Goal: Transaction & Acquisition: Download file/media

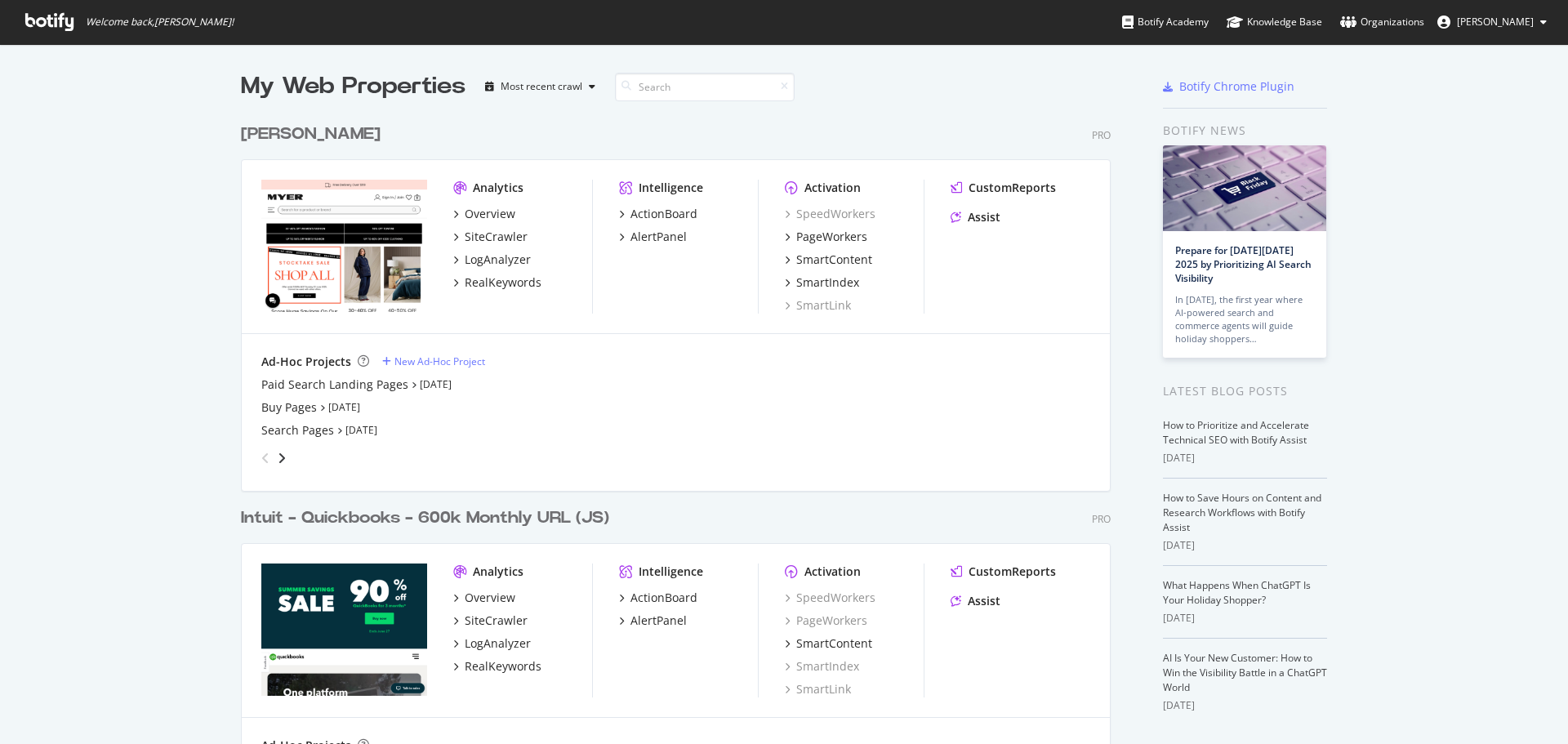
scroll to position [732, 1543]
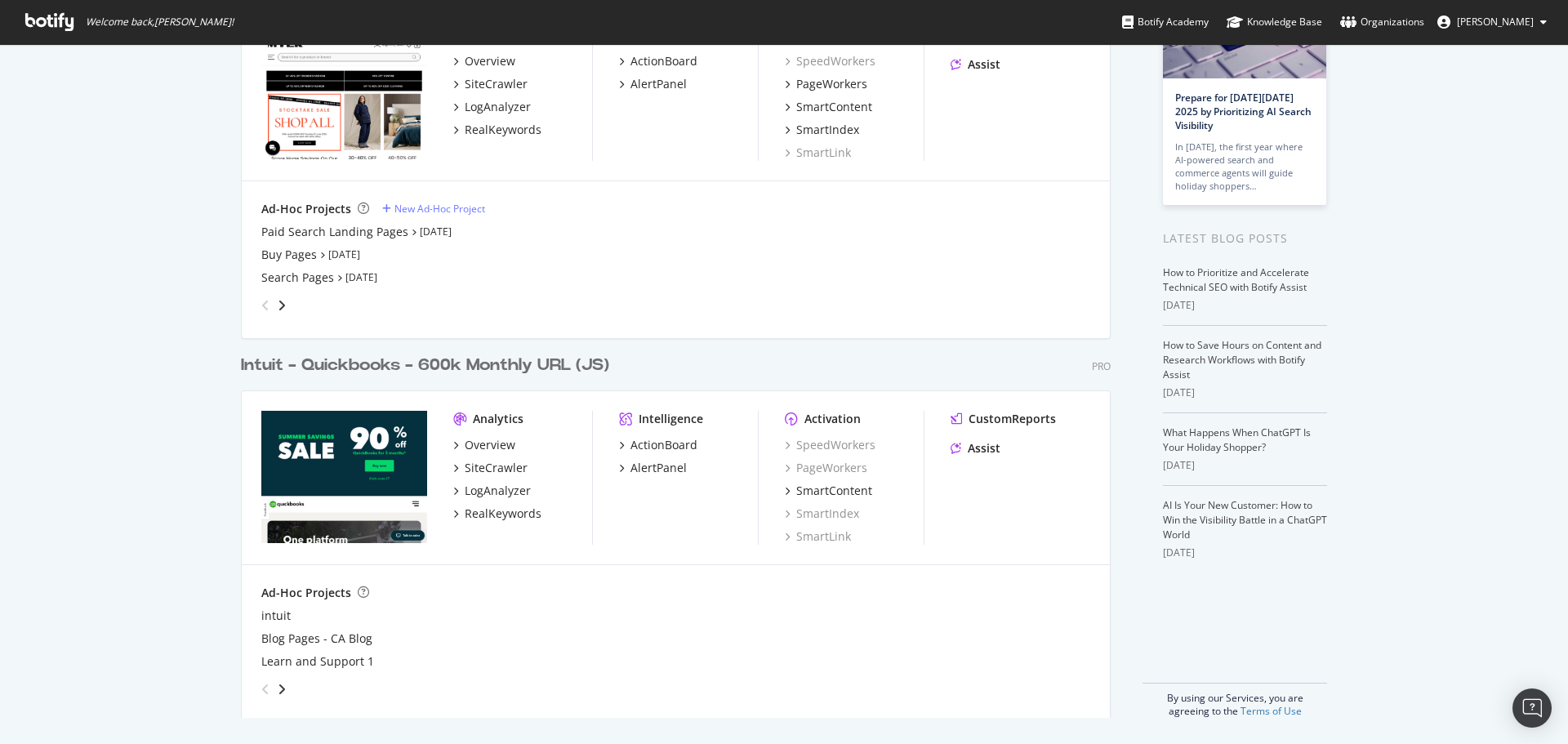
click at [1431, 211] on div "My Web Properties Most recent crawl Myer Pro Analytics Overview SiteCrawler Log…" at bounding box center [784, 317] width 1568 height 853
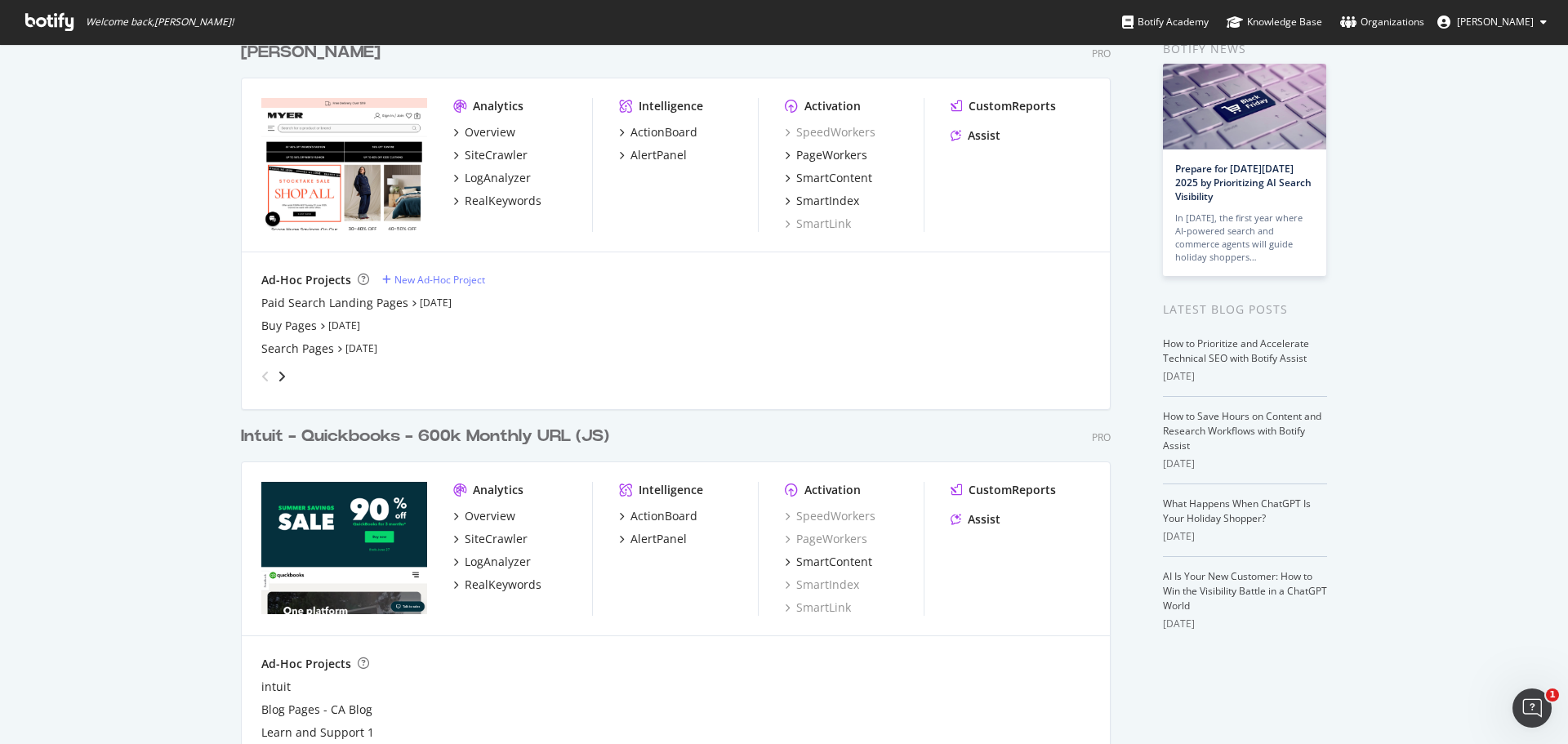
scroll to position [0, 0]
click at [490, 125] on div "Overview" at bounding box center [490, 132] width 51 height 17
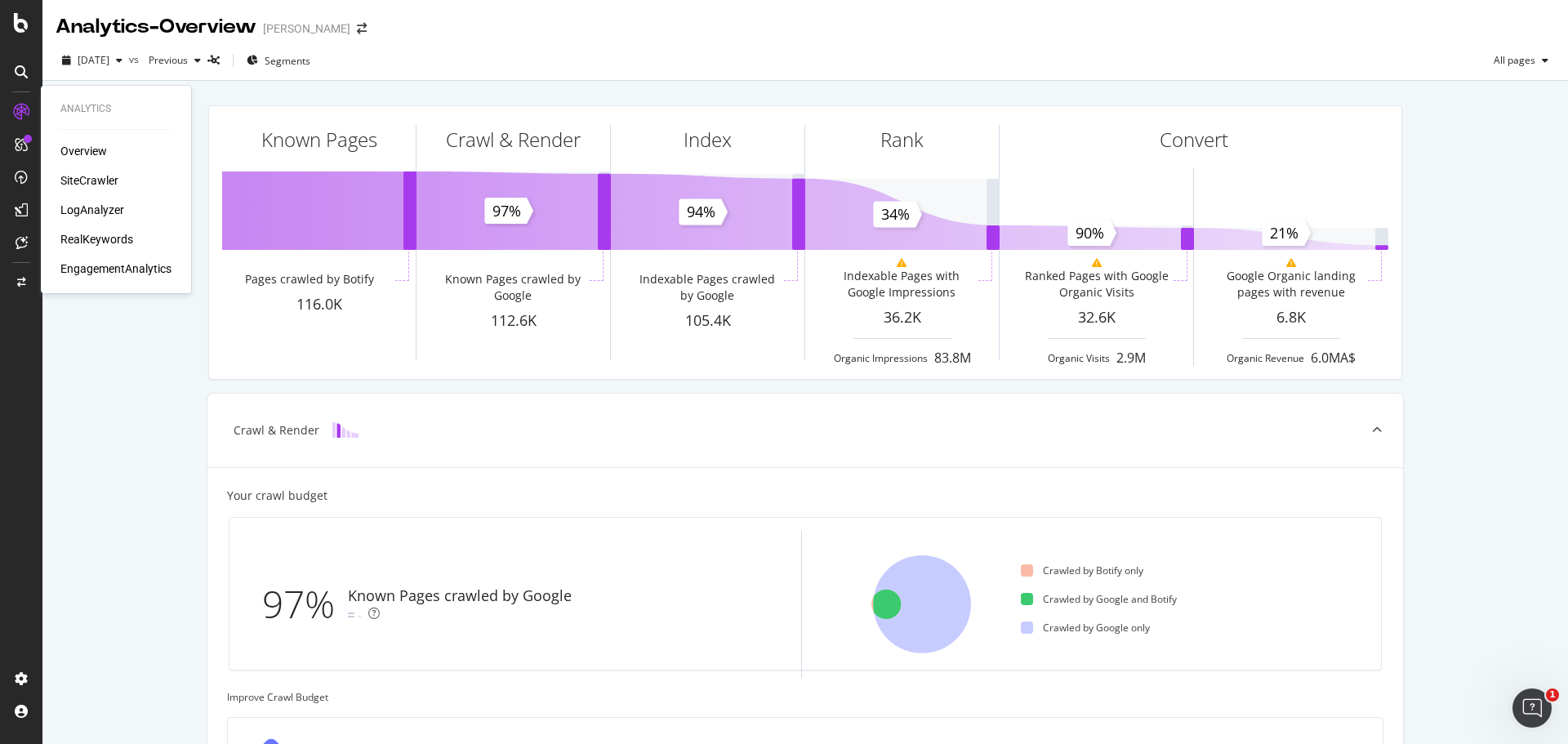
click at [86, 151] on div "Overview" at bounding box center [84, 150] width 46 height 17
click at [96, 244] on div "RealKeywords" at bounding box center [97, 239] width 73 height 17
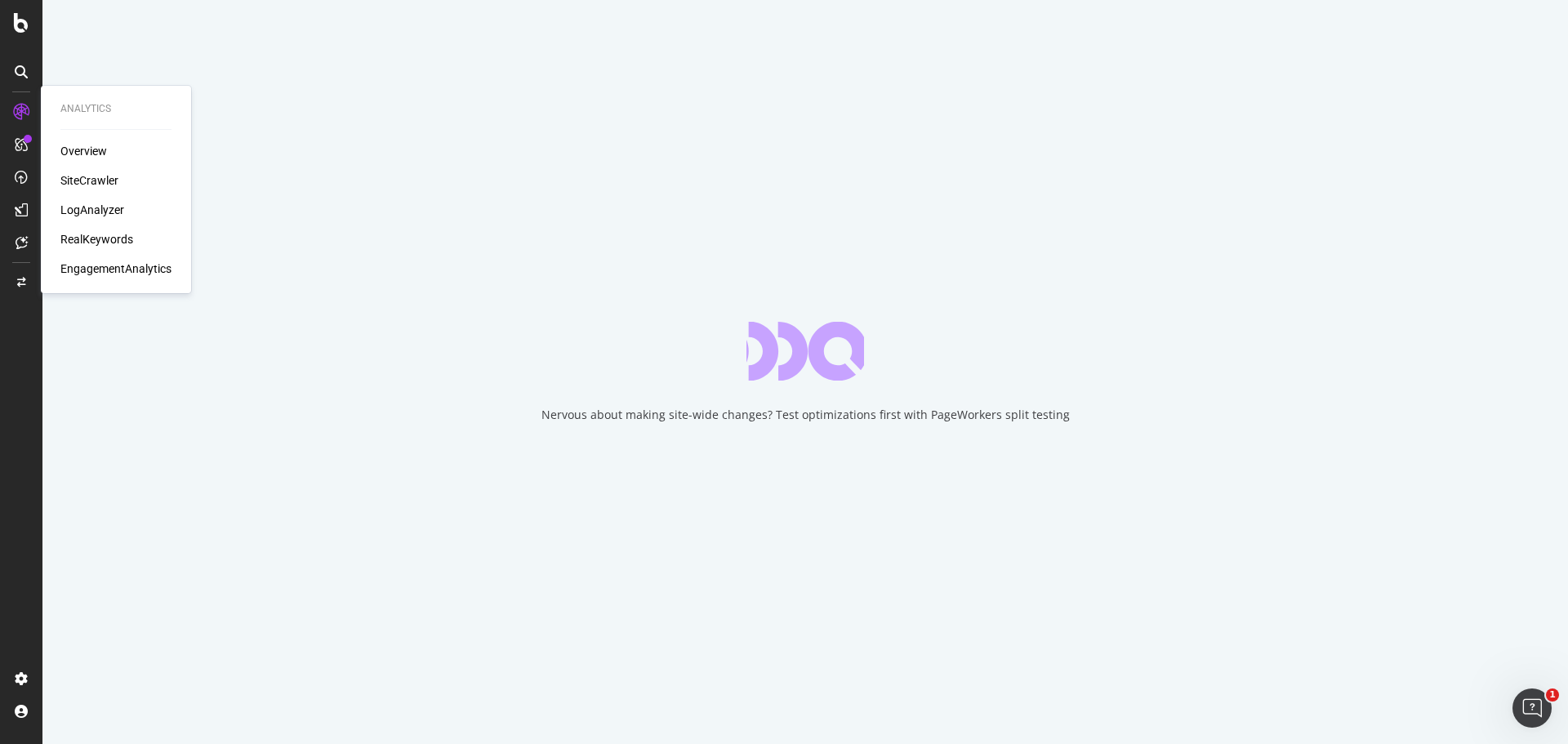
click at [109, 177] on div "SiteCrawler" at bounding box center [89, 180] width 58 height 17
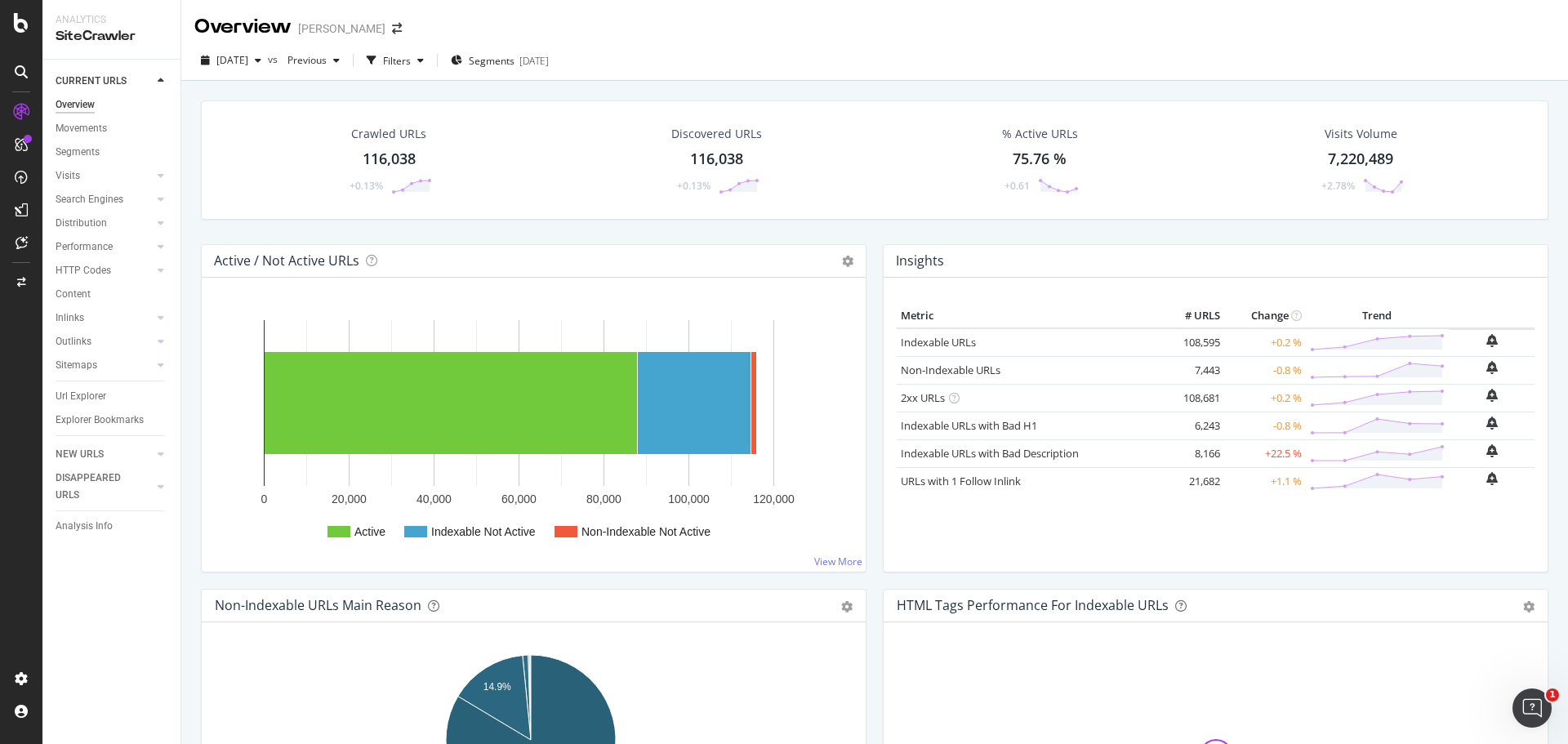
click at [91, 166] on div "Visits" at bounding box center [118, 176] width 125 height 24
click at [67, 197] on div "Search Engines" at bounding box center [89, 200] width 68 height 17
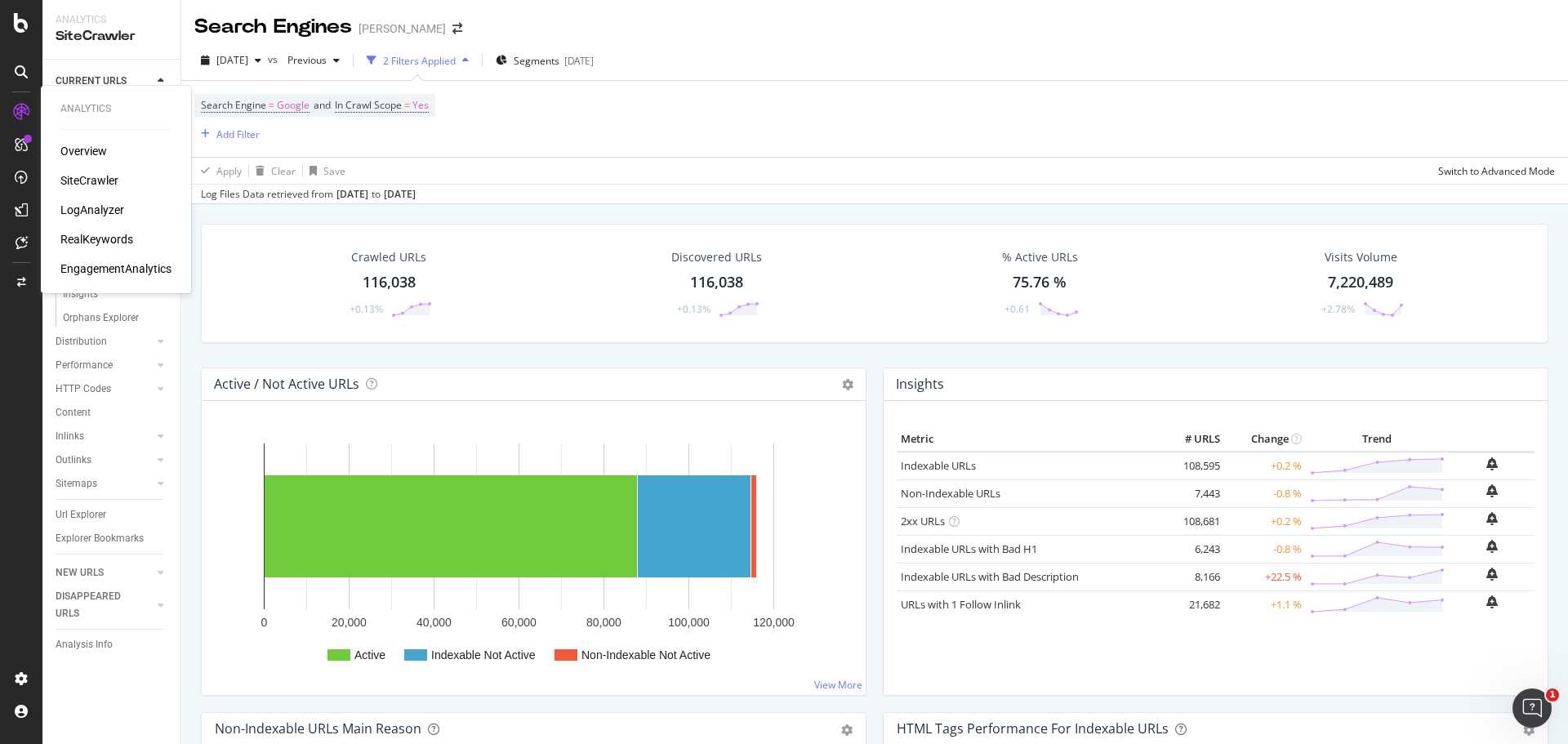
click at [89, 212] on div "LogAnalyzer" at bounding box center [92, 209] width 64 height 17
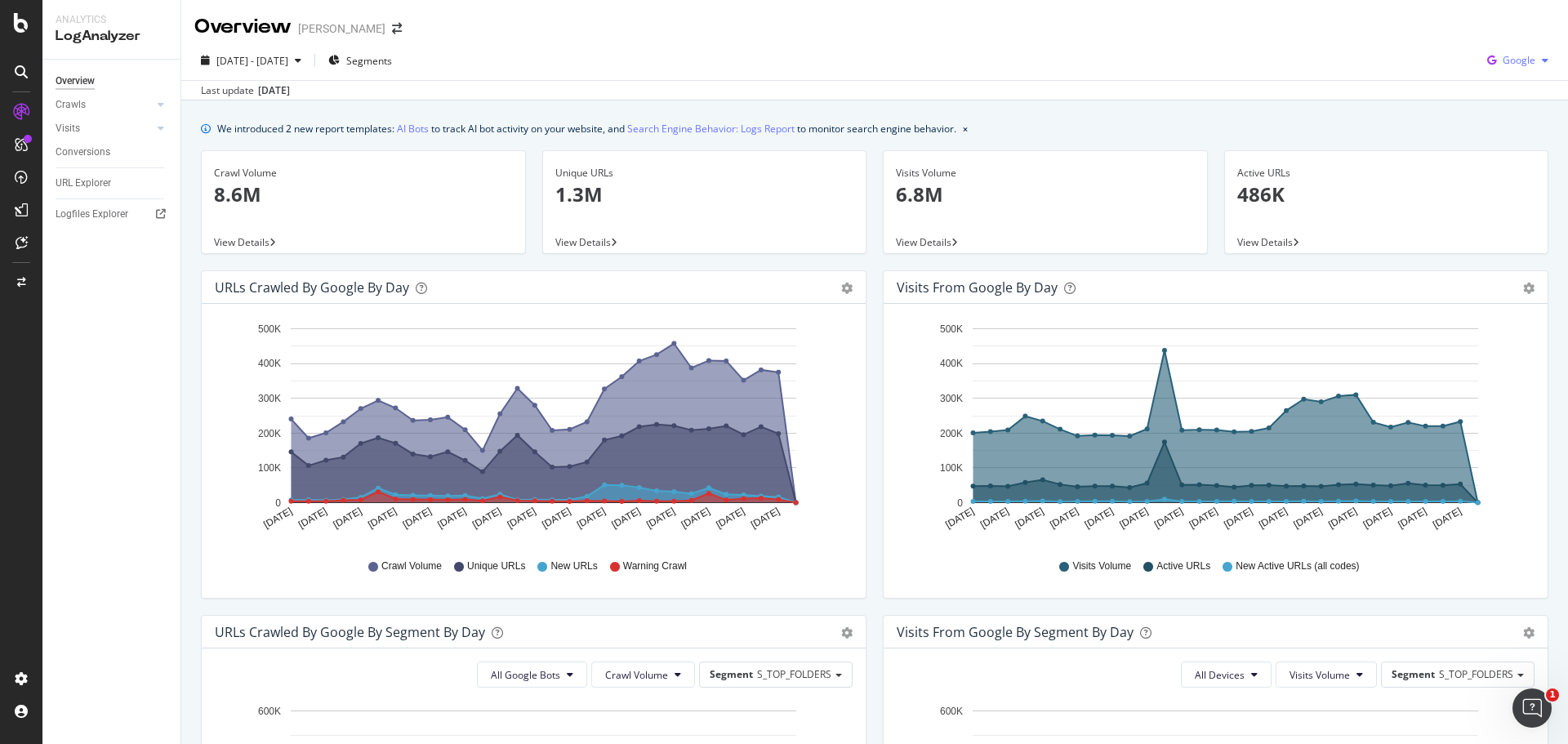
click at [1503, 55] on span "Google" at bounding box center [1519, 60] width 32 height 14
click at [1501, 150] on span "OpenAI" at bounding box center [1519, 153] width 61 height 15
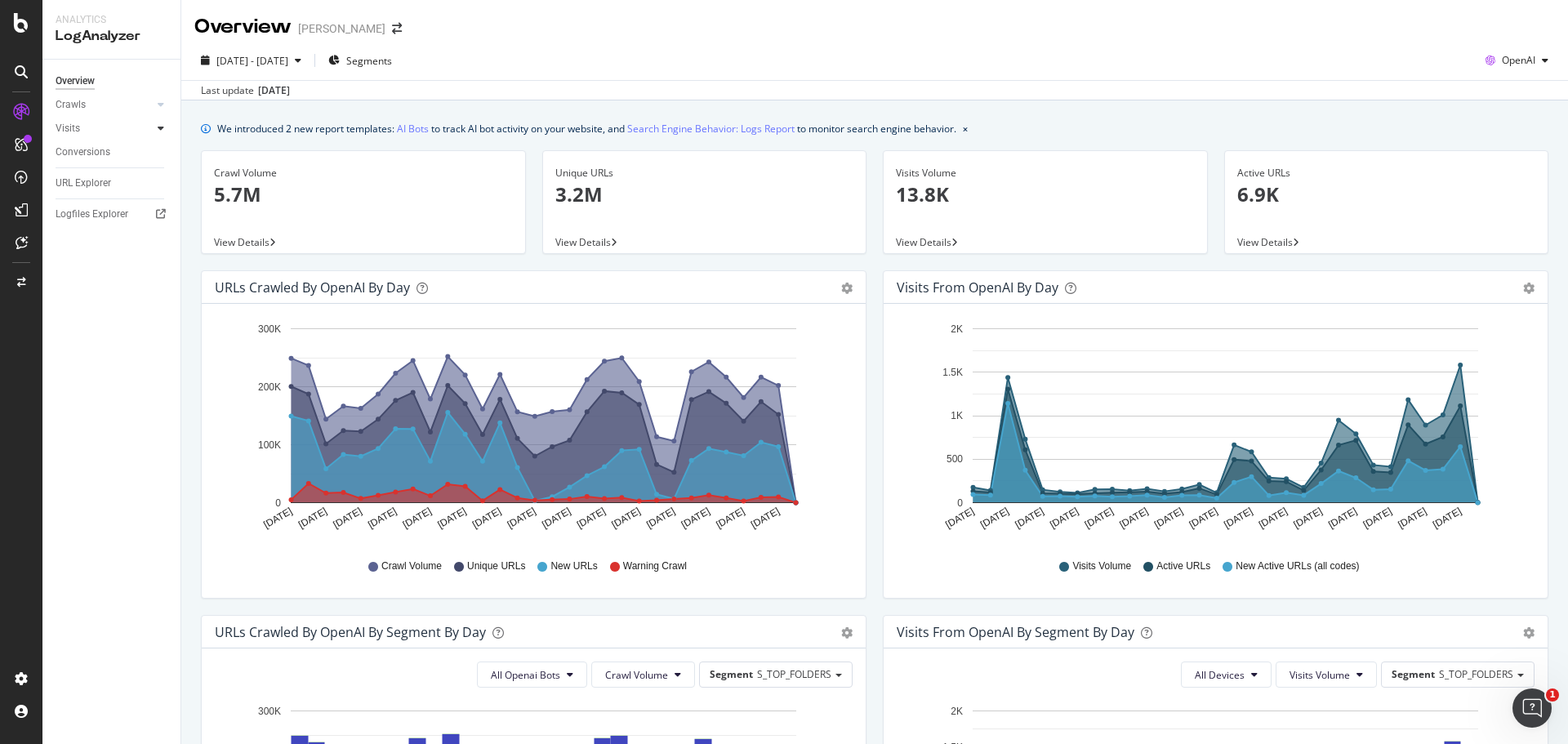
click at [165, 124] on div at bounding box center [160, 128] width 17 height 17
click at [121, 150] on link "Conversions" at bounding box center [113, 151] width 114 height 17
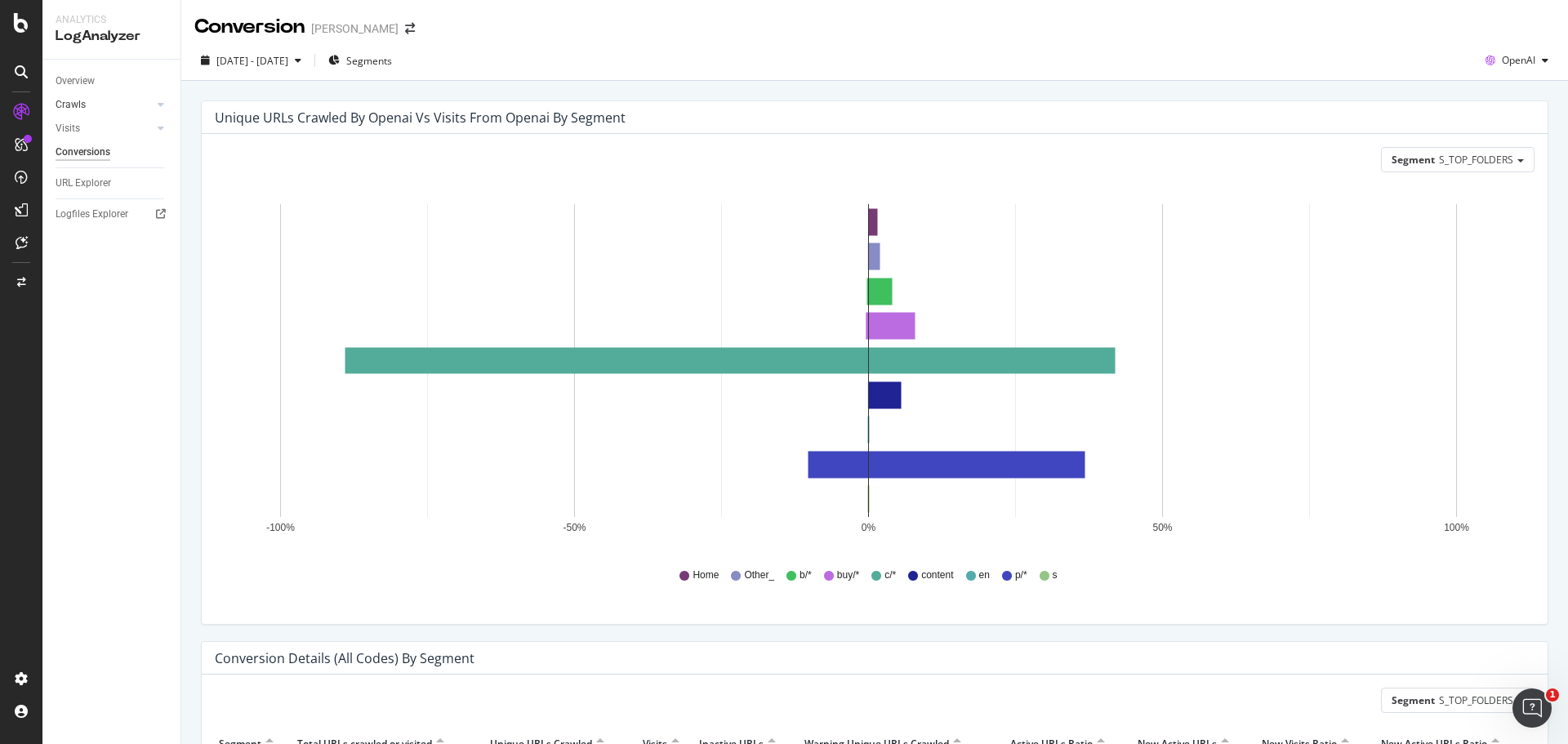
click at [88, 104] on link "Crawls" at bounding box center [104, 104] width 97 height 17
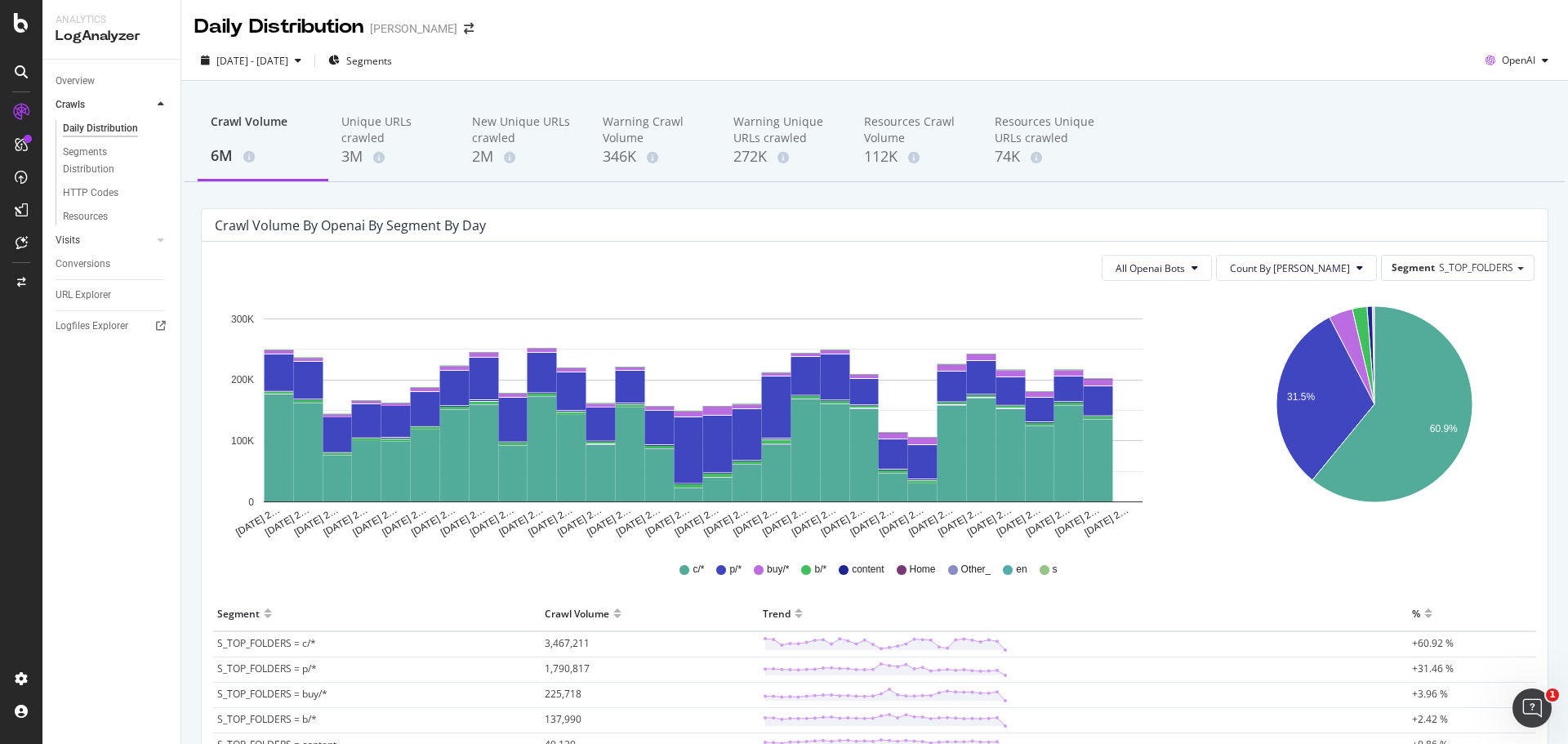
click at [82, 245] on link "Visits" at bounding box center [104, 240] width 97 height 17
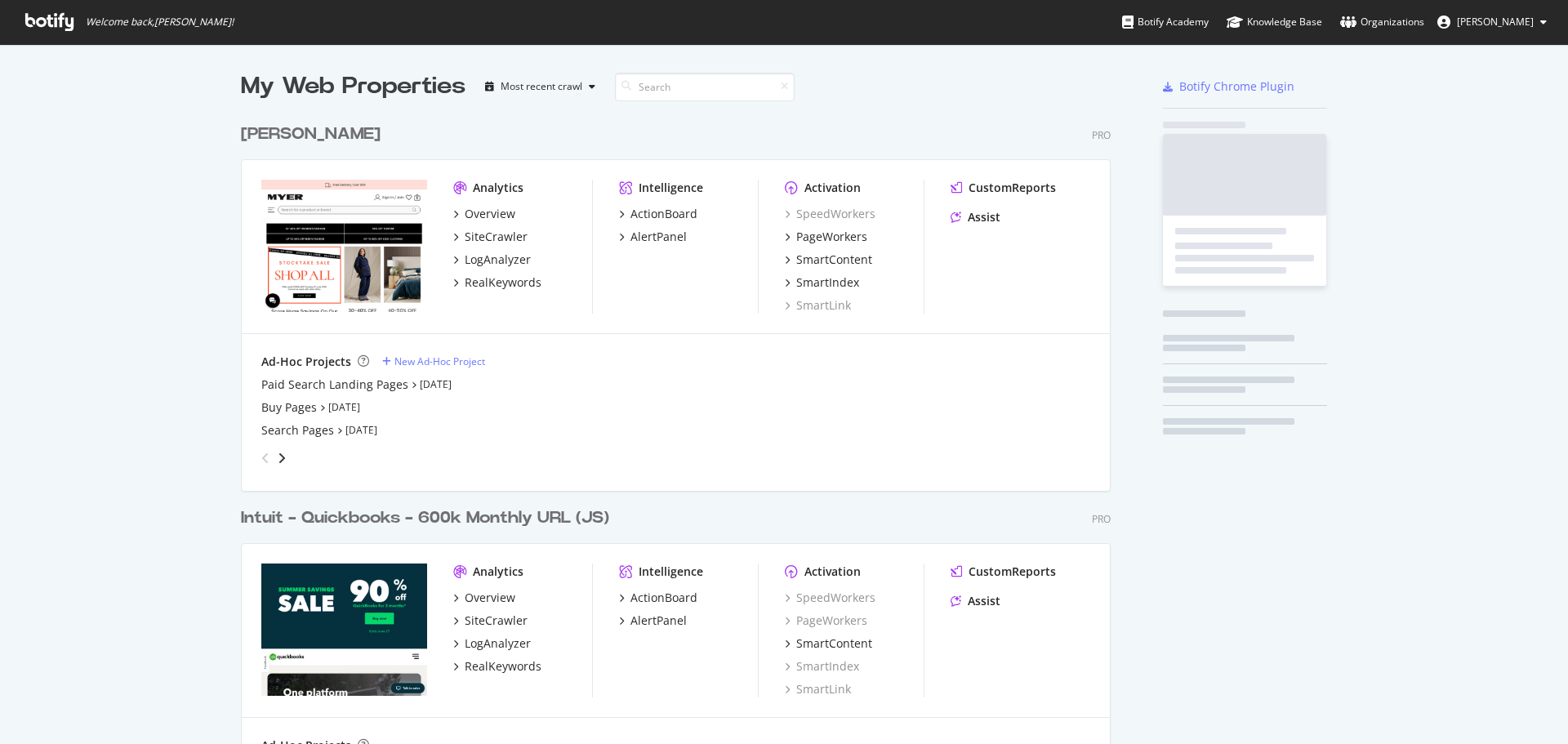
scroll to position [756, 870]
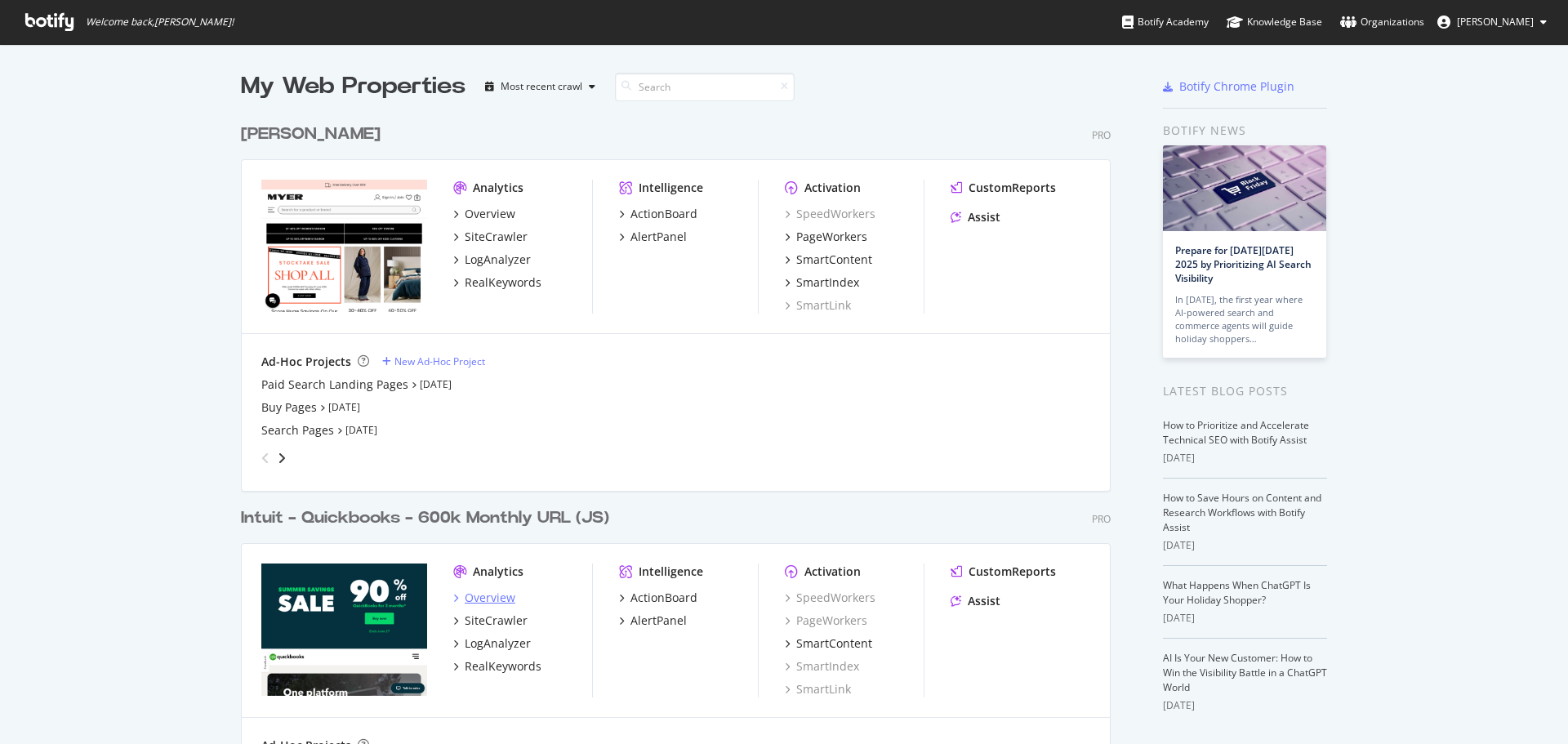
click at [482, 604] on div "Overview" at bounding box center [490, 598] width 51 height 17
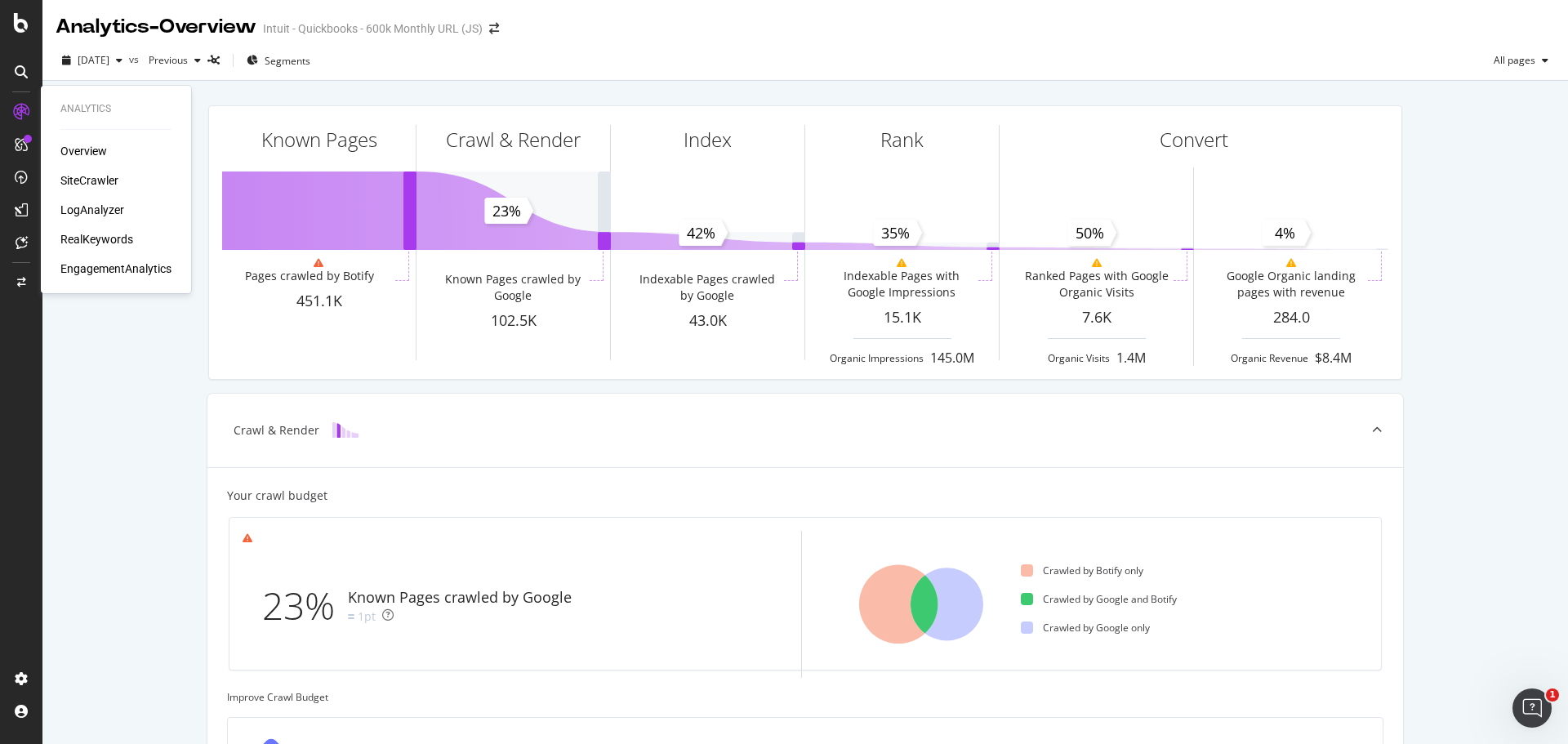
click at [107, 211] on div "LogAnalyzer" at bounding box center [92, 209] width 64 height 17
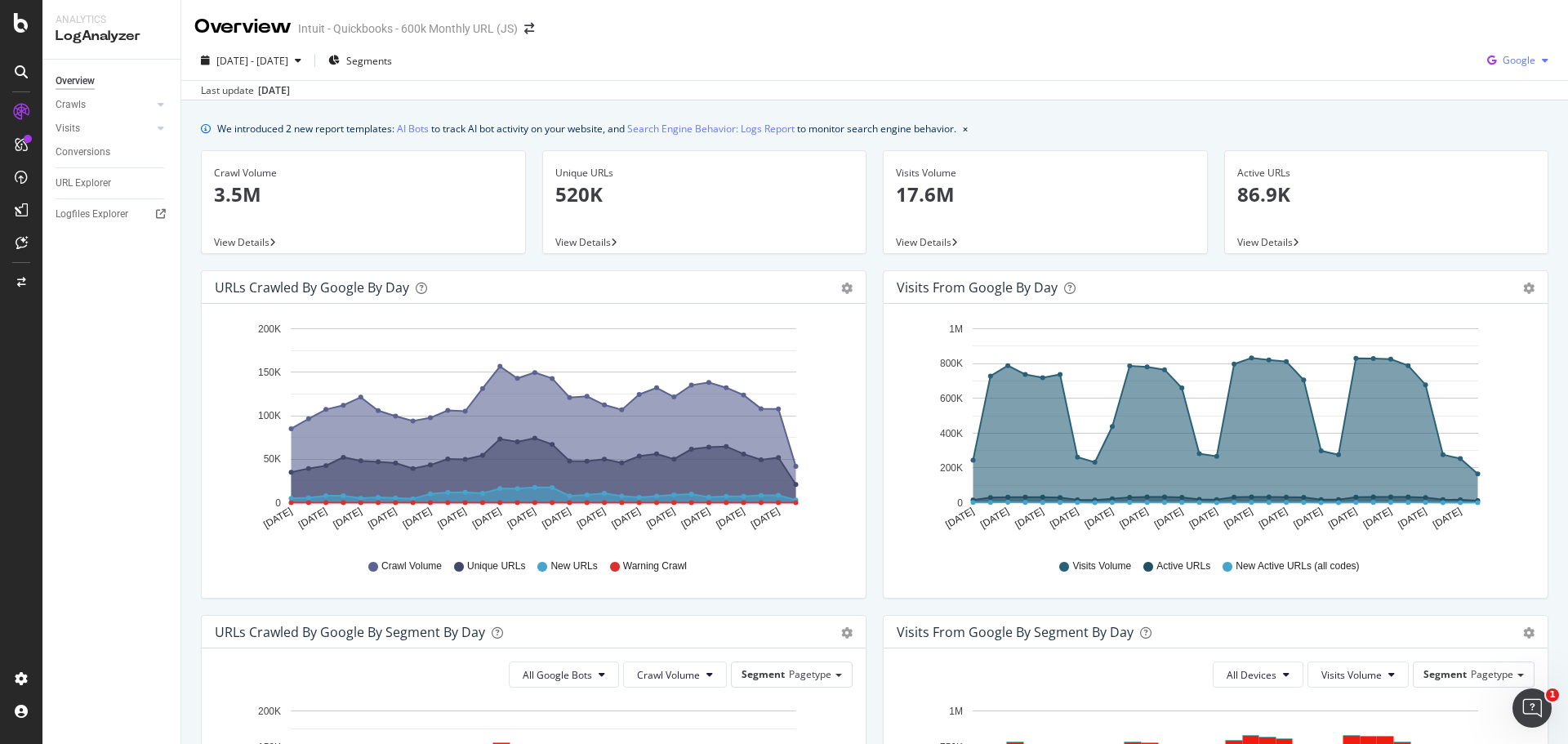
click at [1509, 60] on span "Google" at bounding box center [1519, 60] width 32 height 14
click at [1490, 153] on span "OpenAI" at bounding box center [1519, 153] width 61 height 15
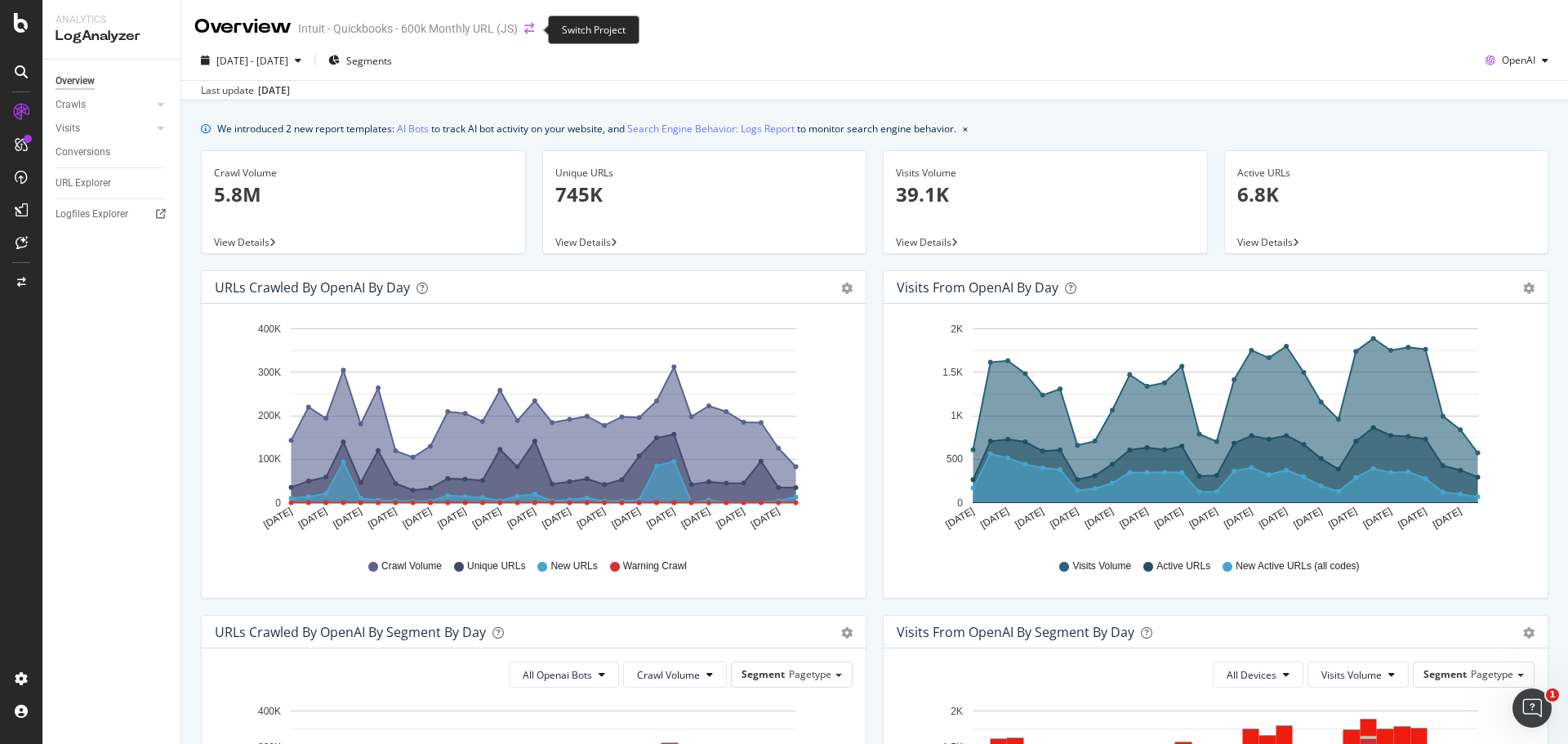
click at [531, 25] on icon "arrow-right-arrow-left" at bounding box center [530, 29] width 10 height 12
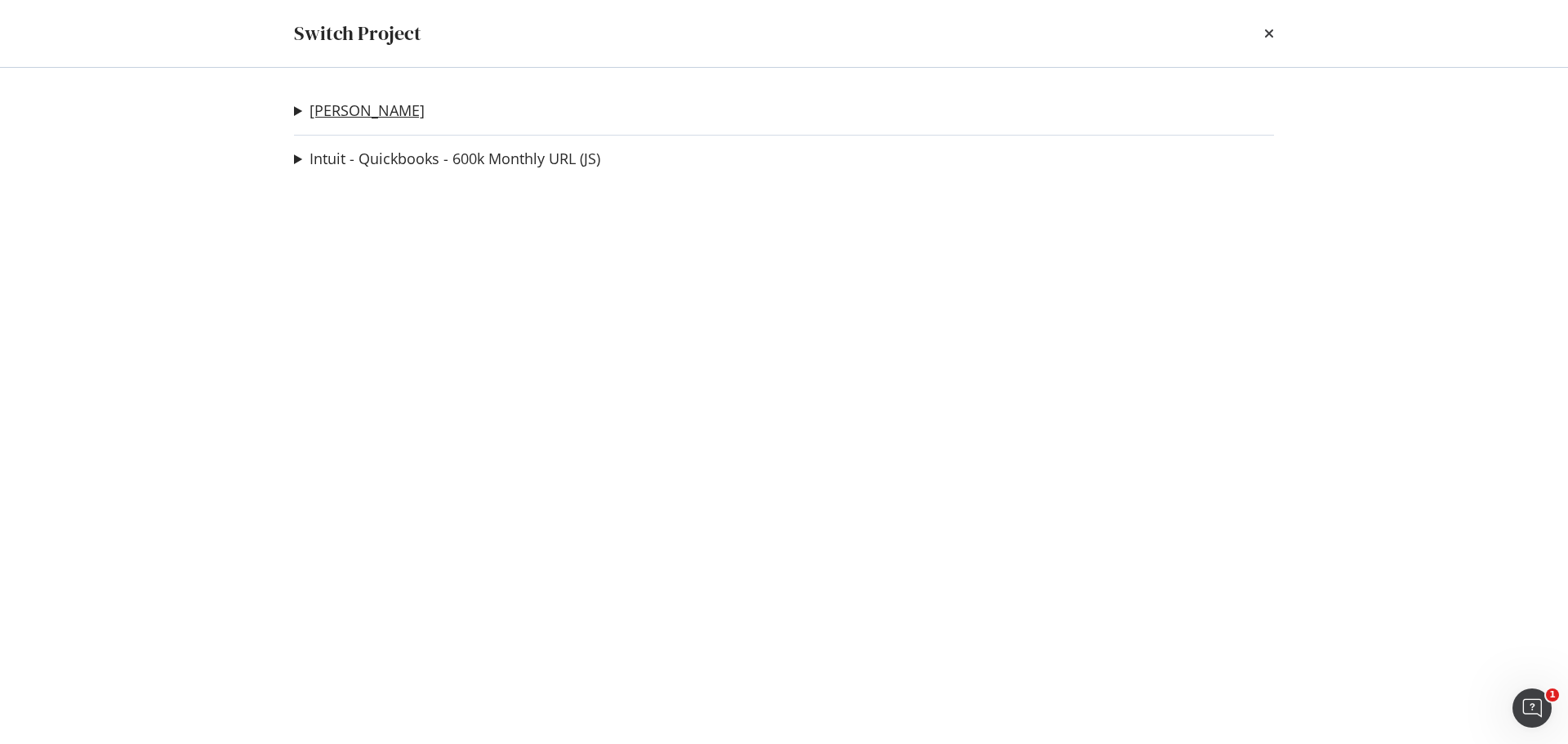
click at [327, 102] on link "[PERSON_NAME]" at bounding box center [366, 110] width 115 height 17
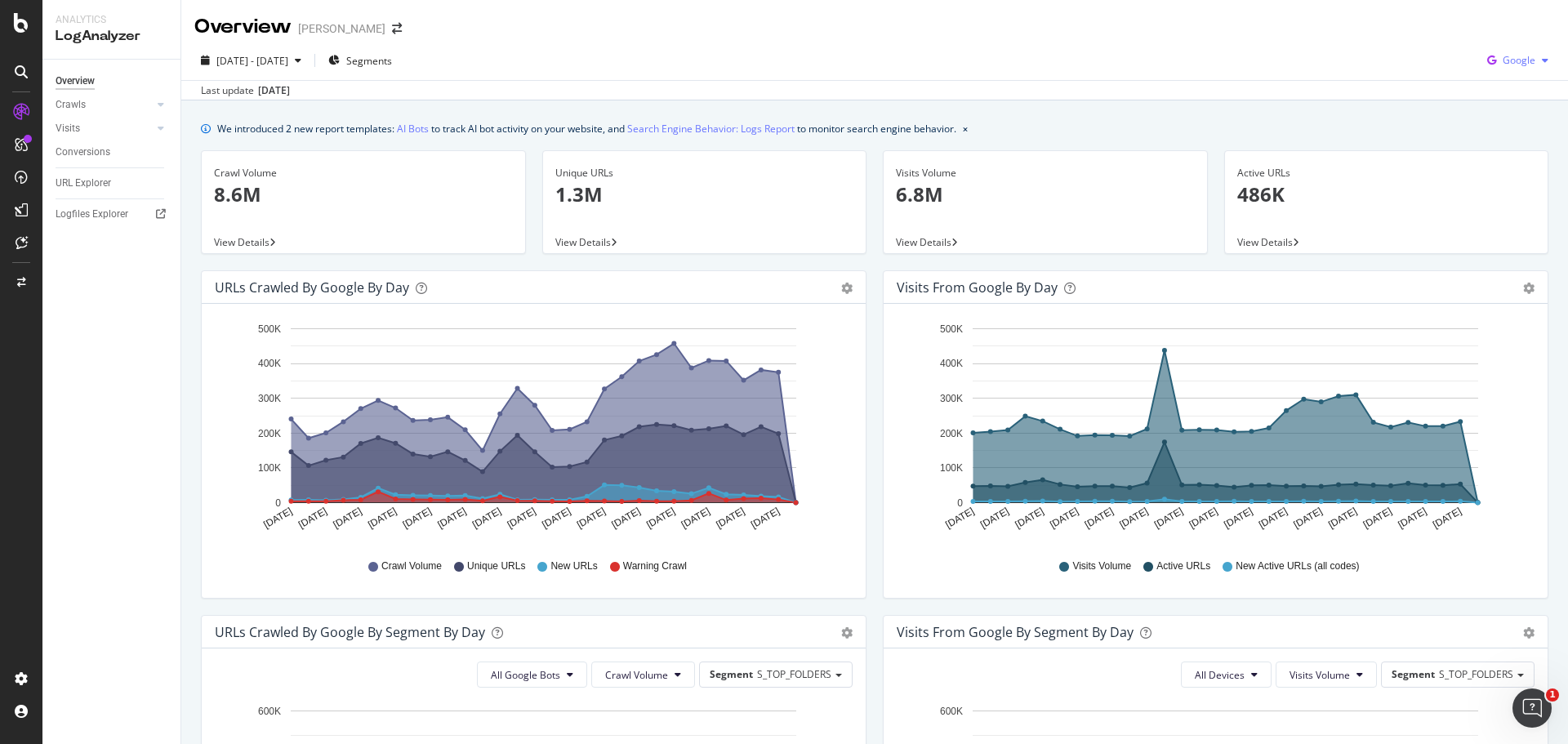
click at [1503, 56] on span "Google" at bounding box center [1519, 60] width 32 height 14
click at [1480, 183] on span at bounding box center [1472, 184] width 20 height 20
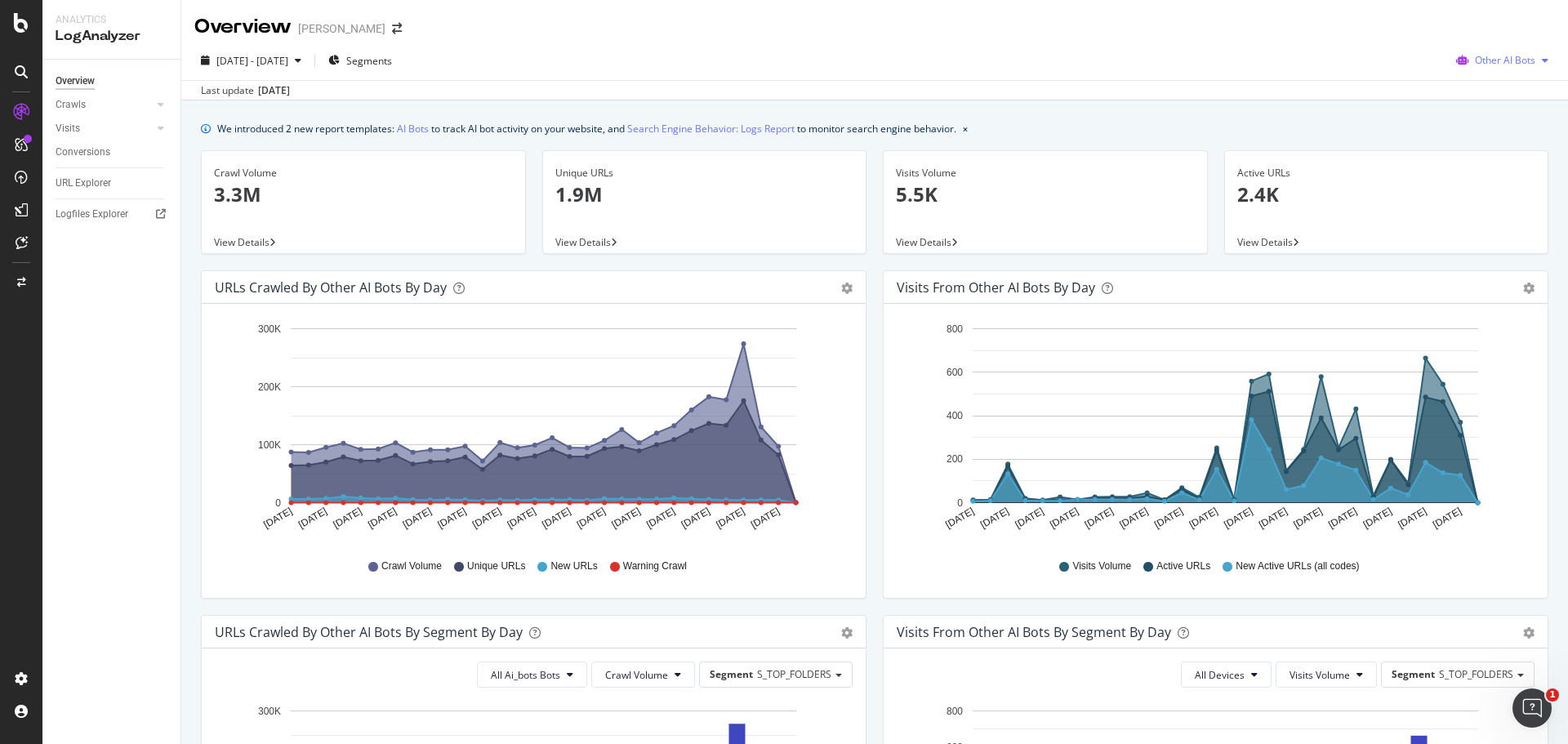
click at [1493, 62] on span "Other AI Bots" at bounding box center [1505, 60] width 61 height 14
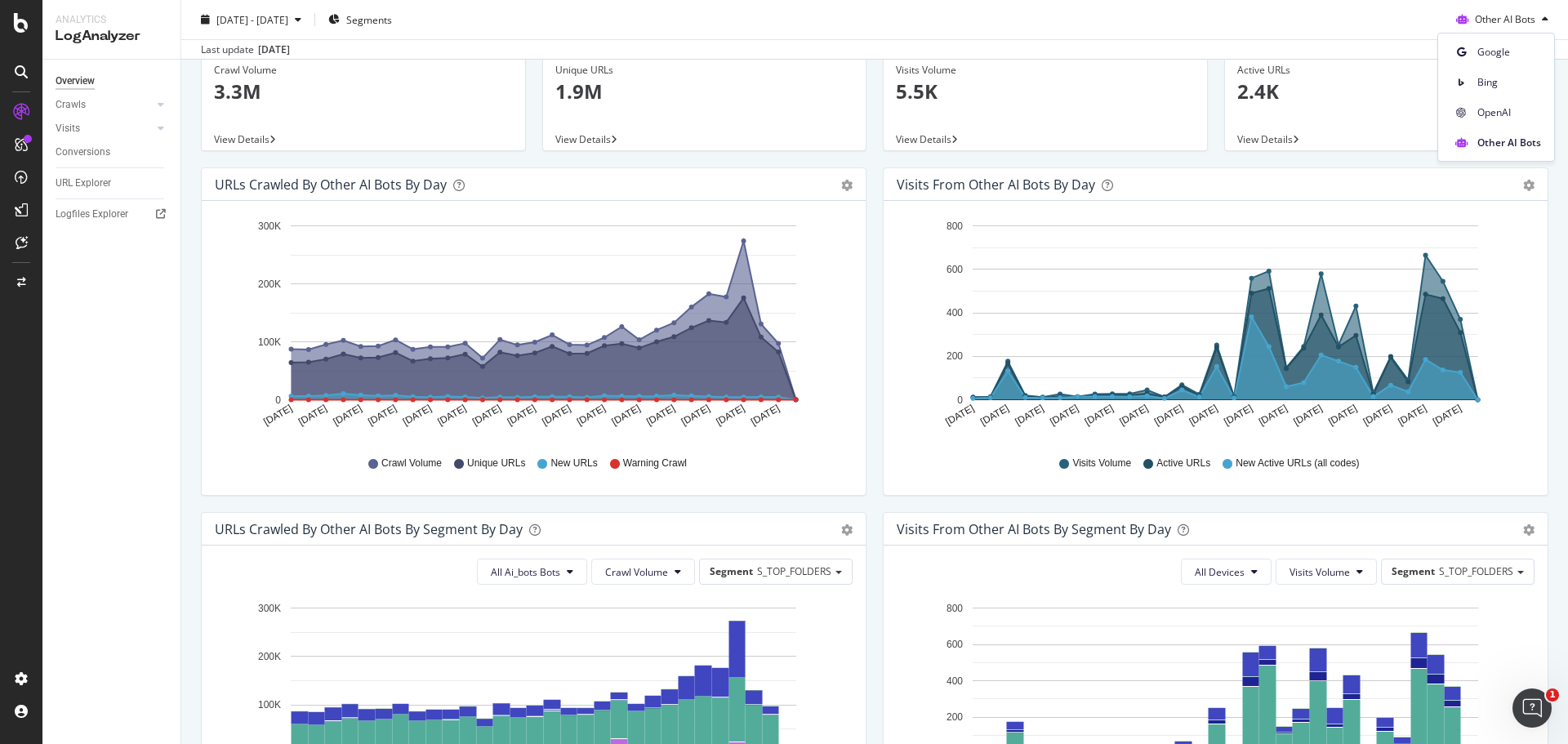
scroll to position [245, 0]
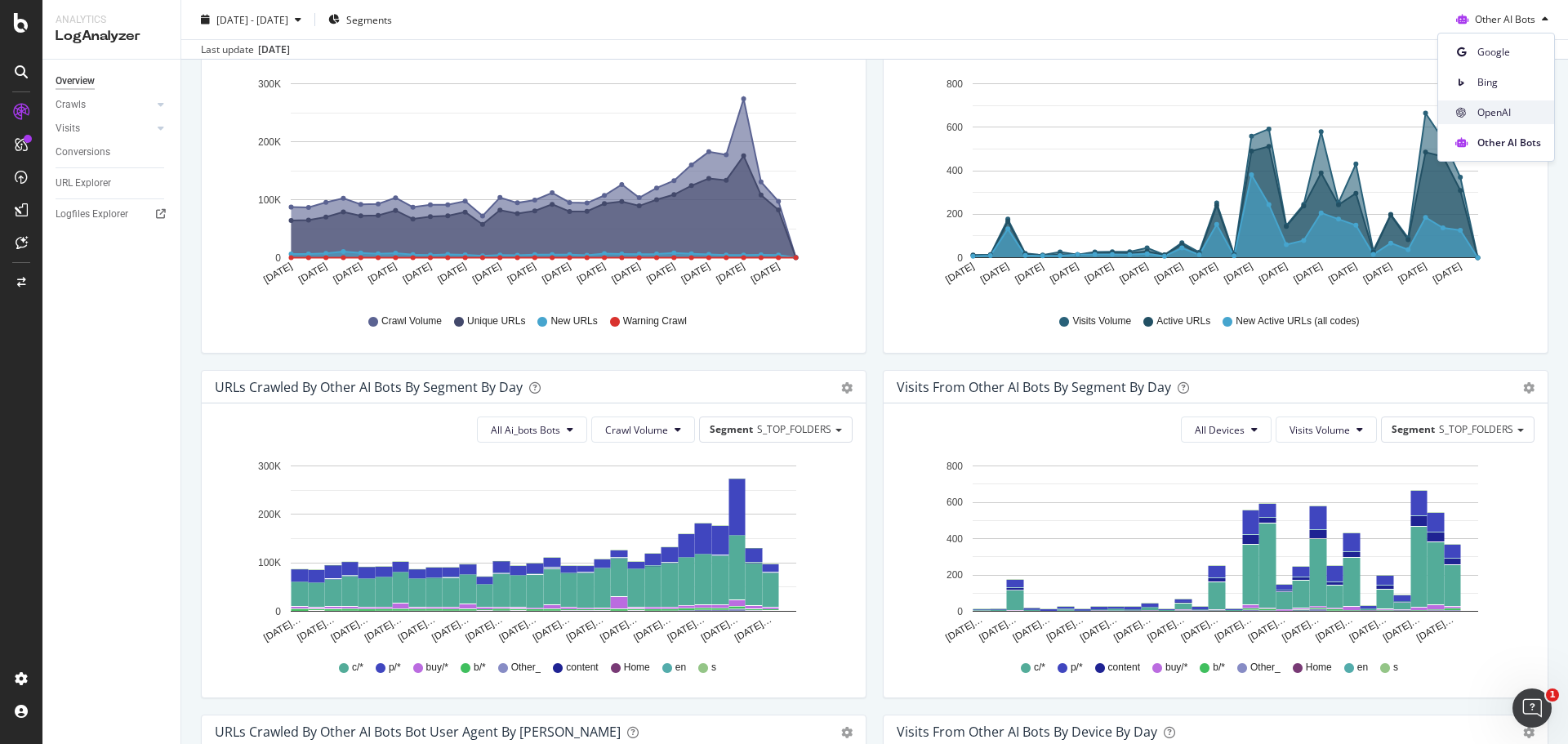
click at [1495, 114] on span "OpenAI" at bounding box center [1509, 112] width 64 height 15
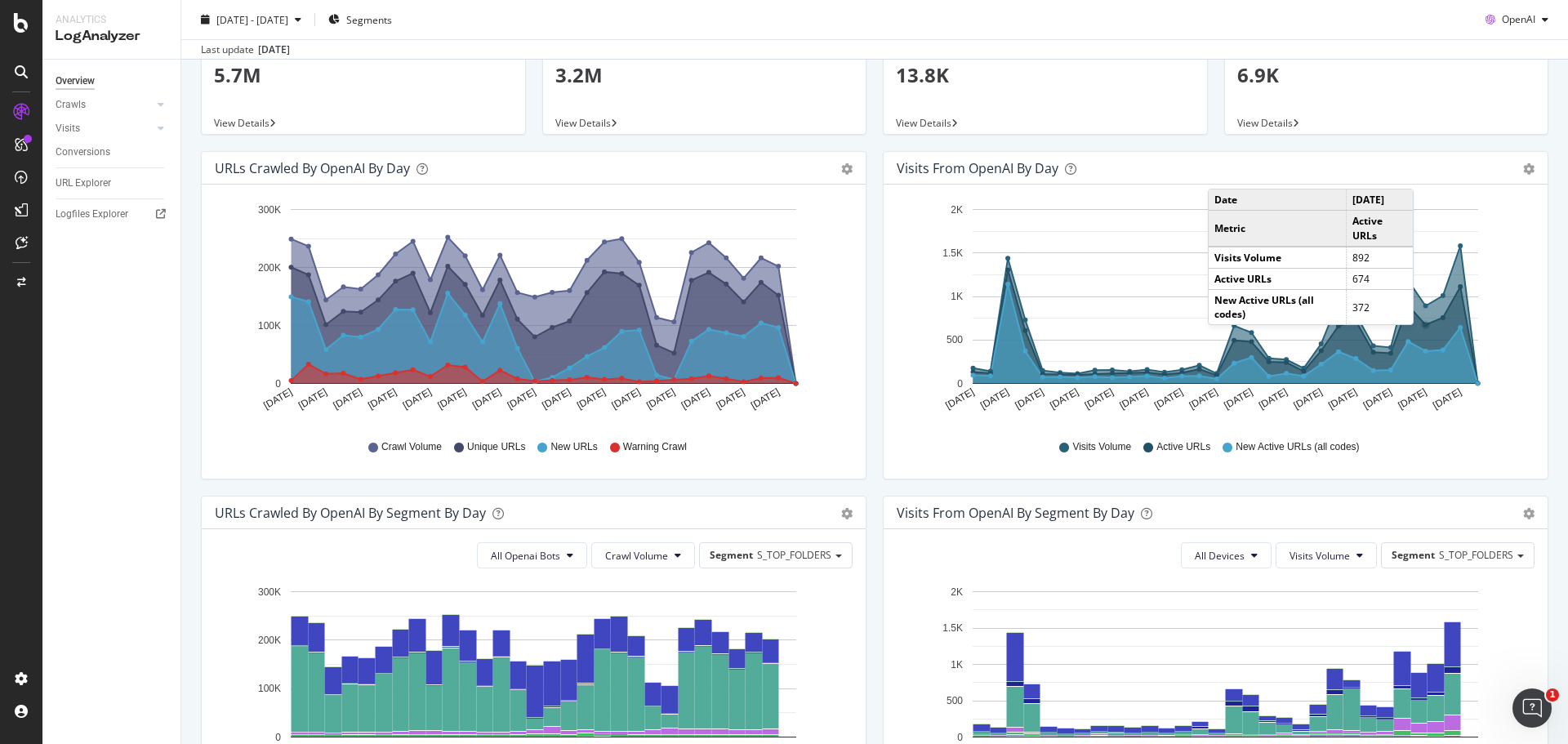
scroll to position [82, 0]
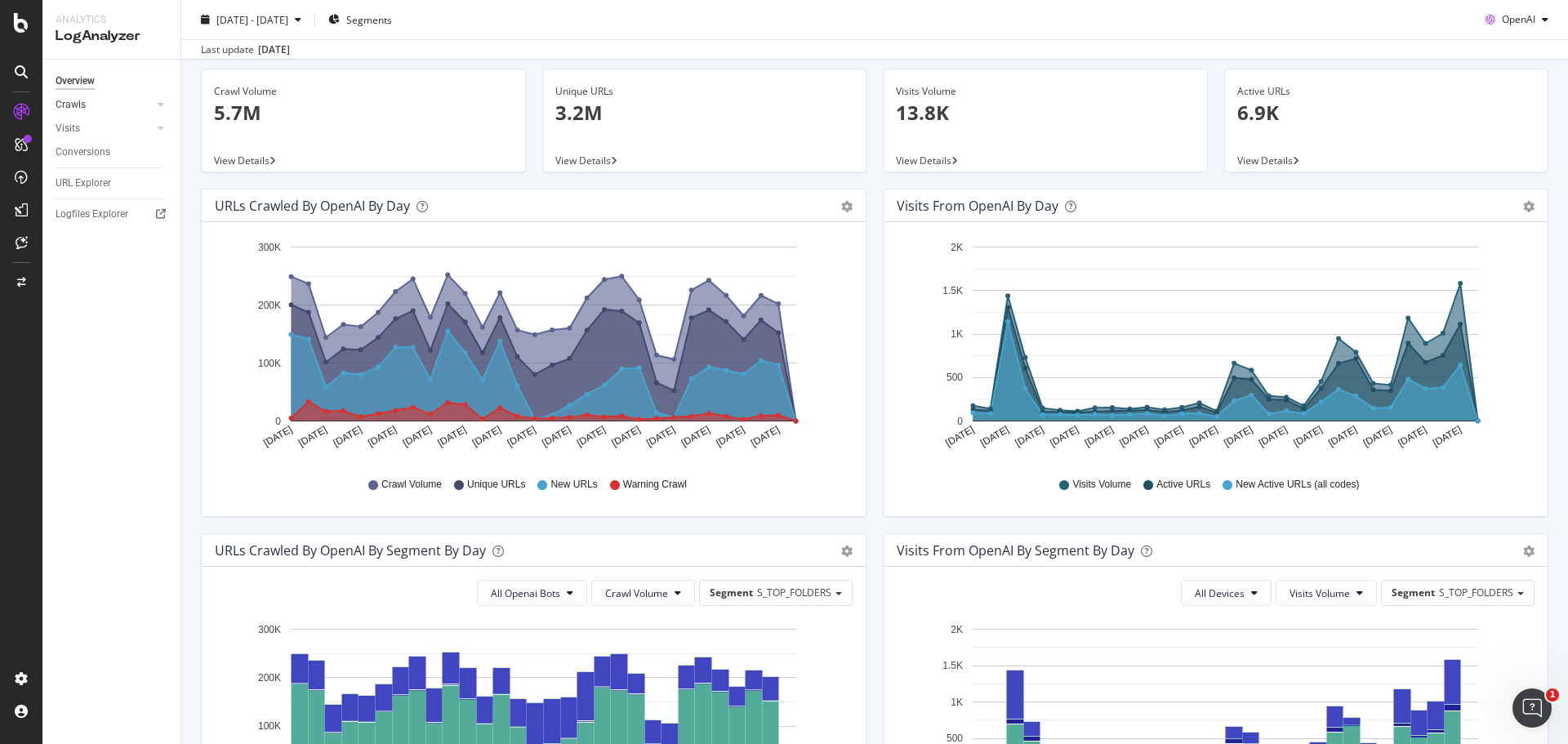
click at [138, 108] on div at bounding box center [144, 104] width 17 height 17
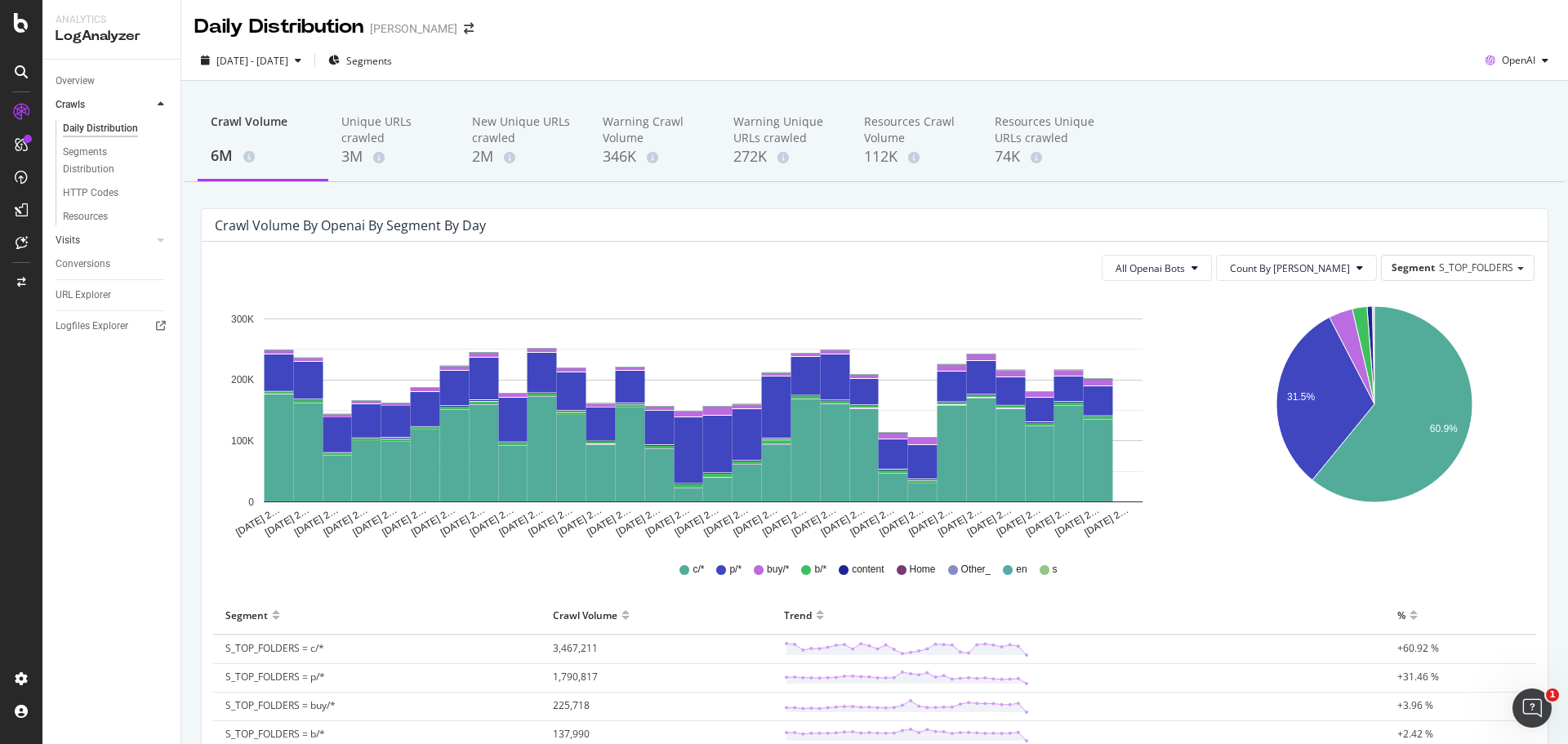
click at [99, 235] on link "Visits" at bounding box center [104, 240] width 97 height 17
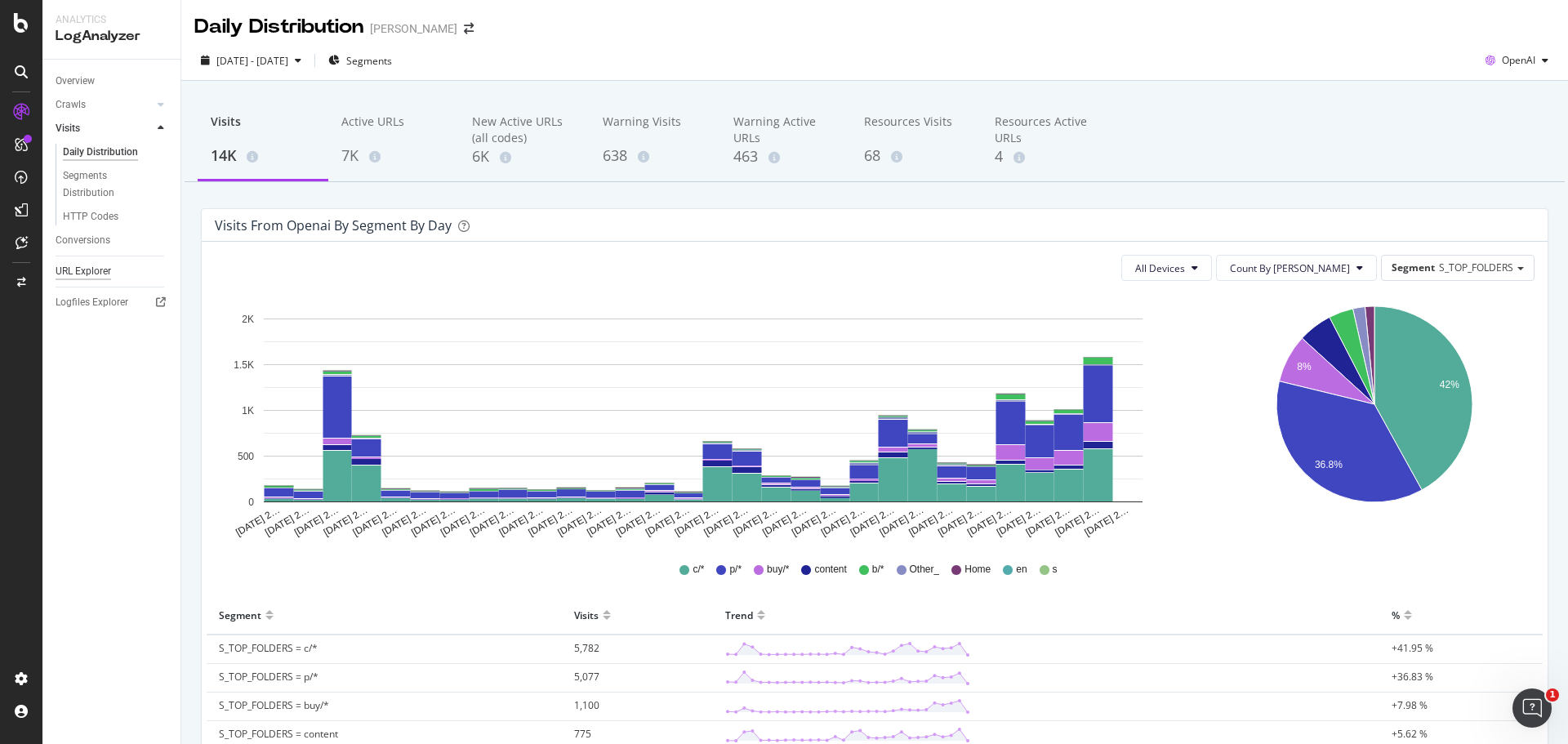
click at [85, 271] on div "URL Explorer" at bounding box center [84, 271] width 56 height 17
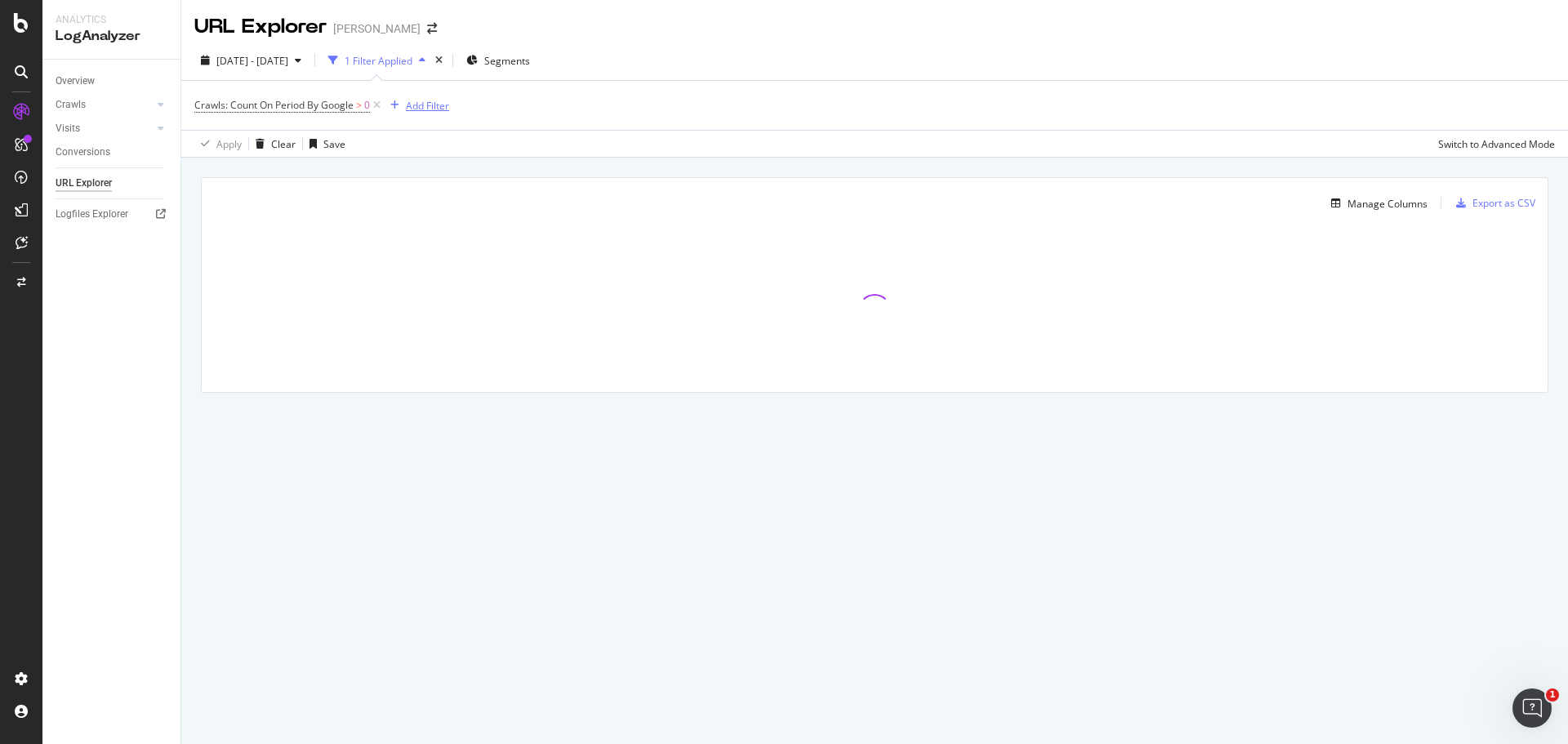
click at [420, 109] on div "Add Filter" at bounding box center [427, 106] width 43 height 14
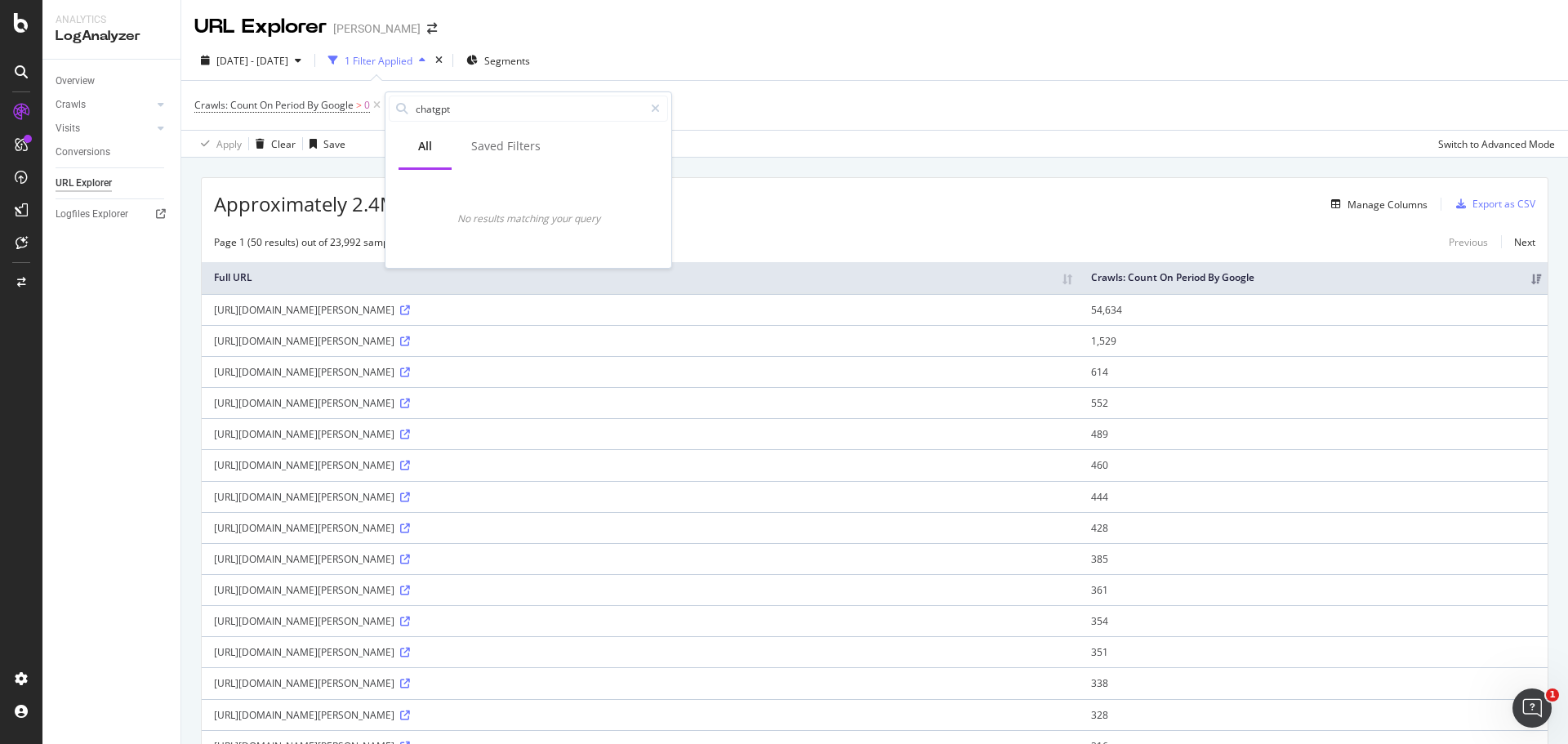
type input "c"
type input "bot"
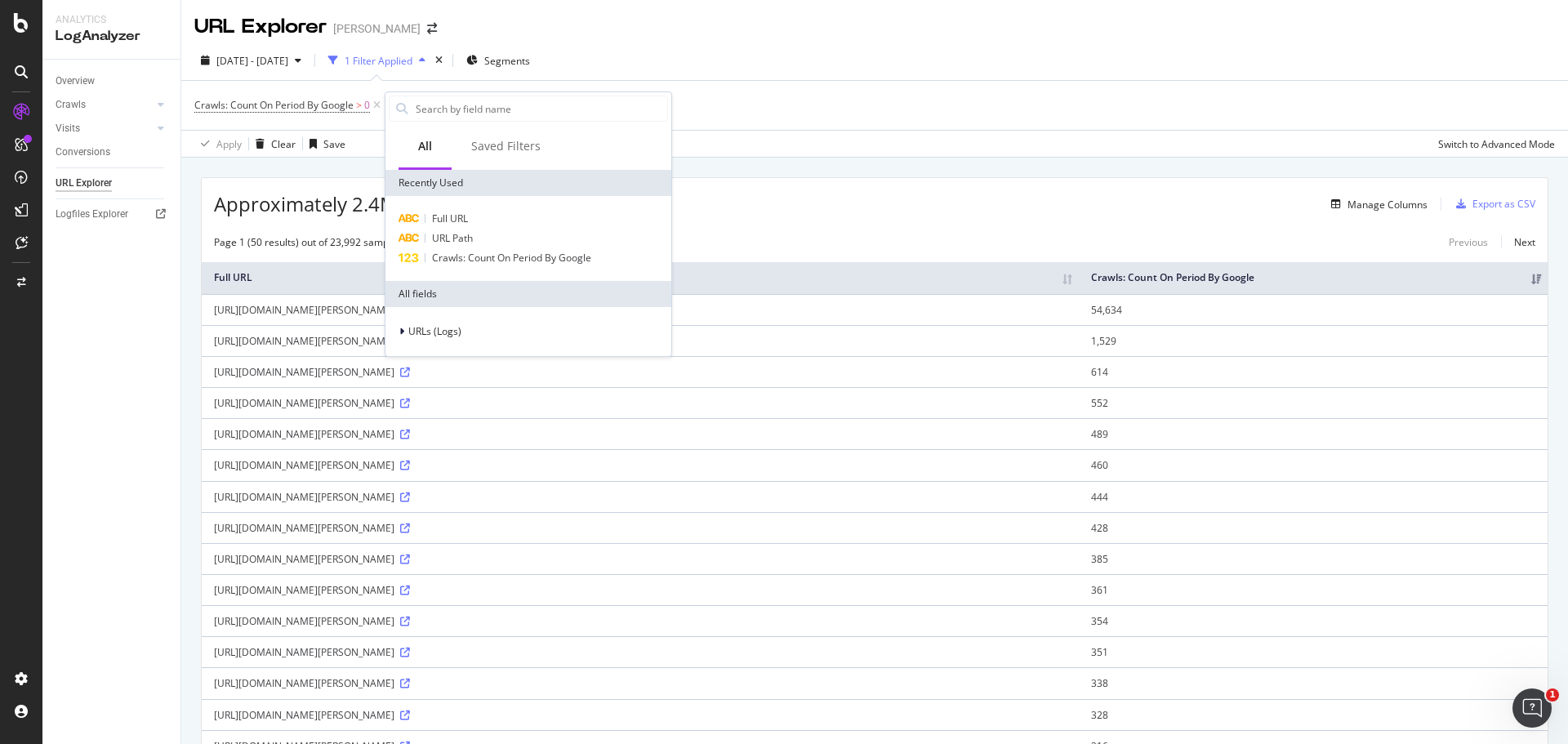
click at [97, 270] on div "Overview Crawls Daily Distribution Segments Distribution HTTP Codes Resources V…" at bounding box center [111, 402] width 139 height 685
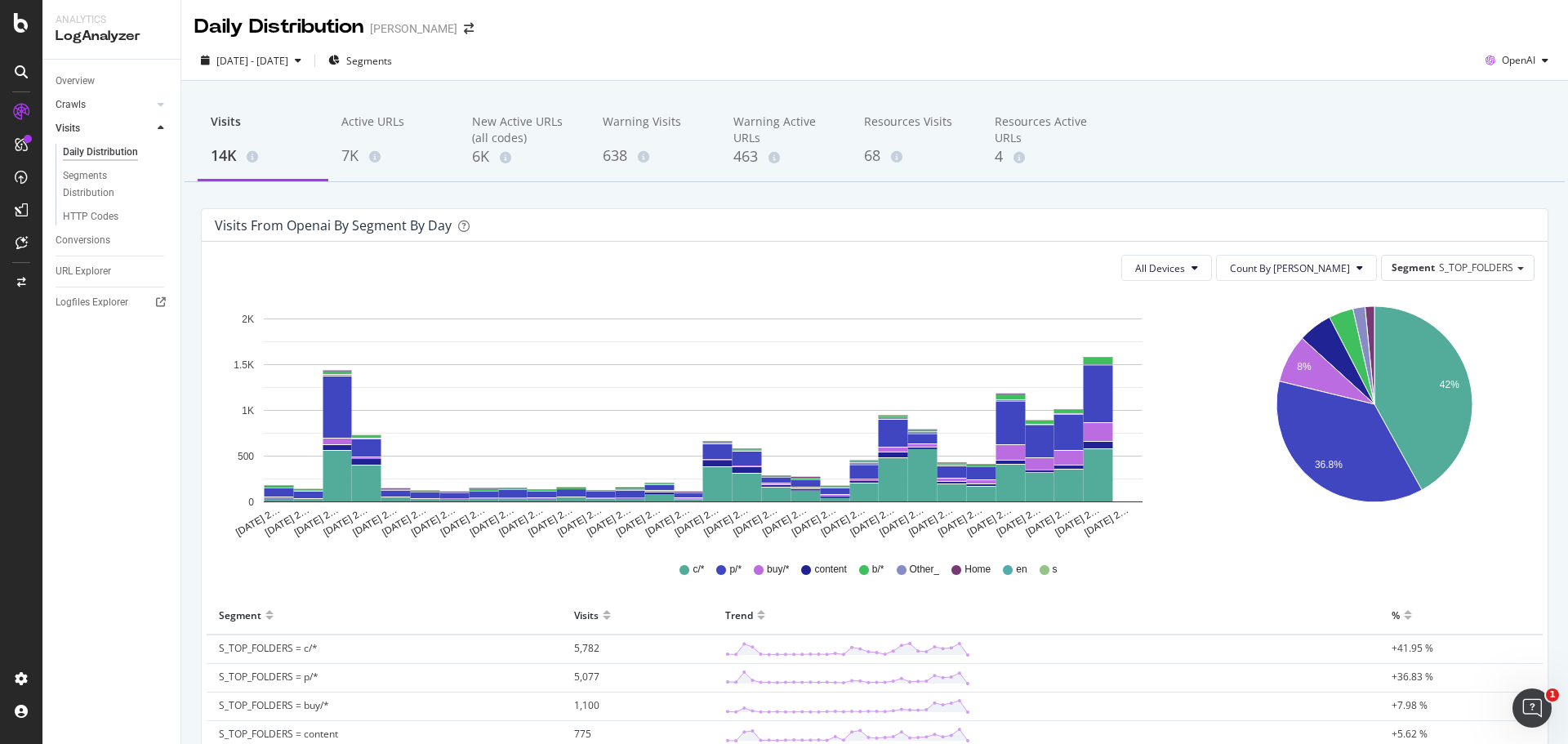
click at [99, 99] on link "Crawls" at bounding box center [104, 104] width 97 height 17
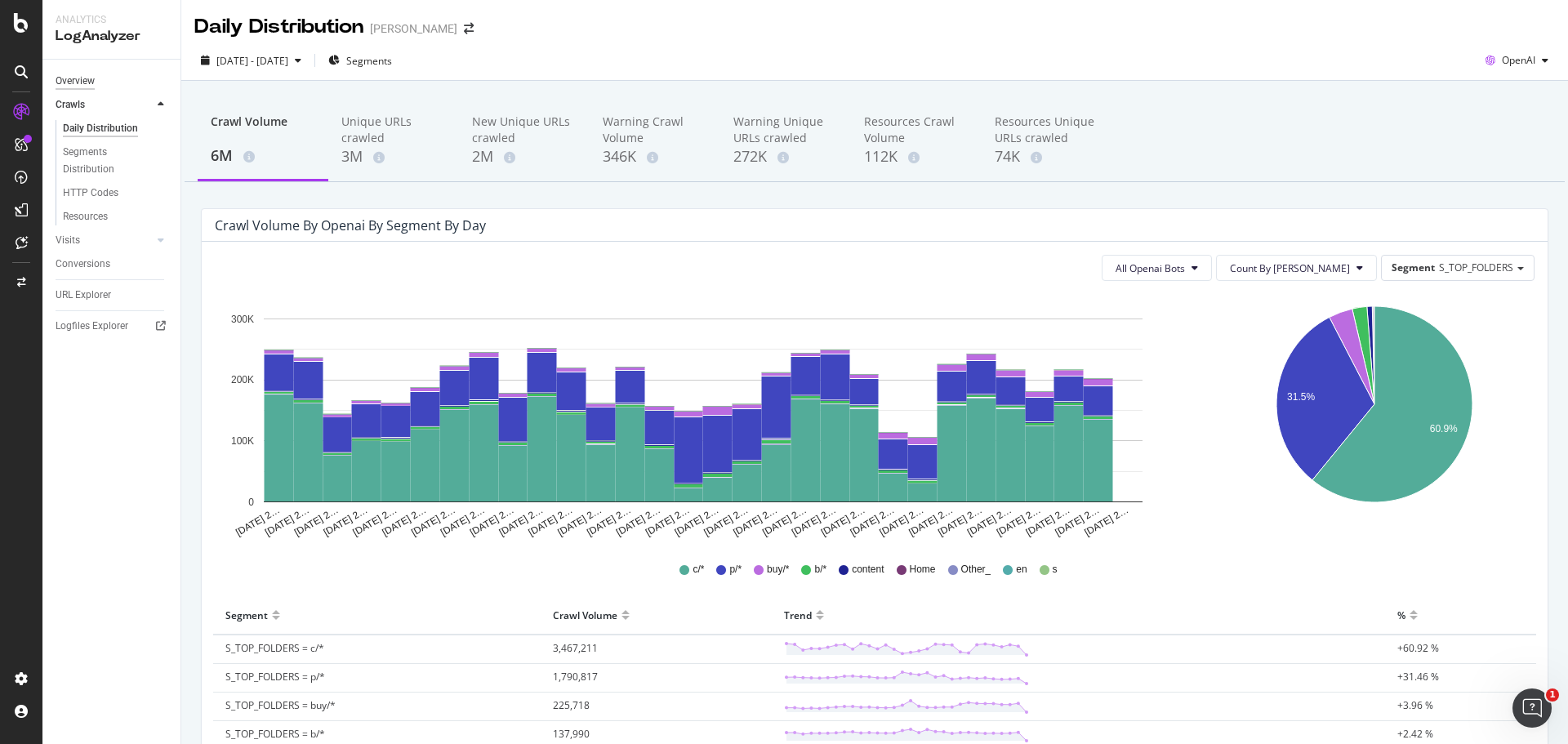
click at [93, 83] on div "Overview" at bounding box center [76, 81] width 39 height 17
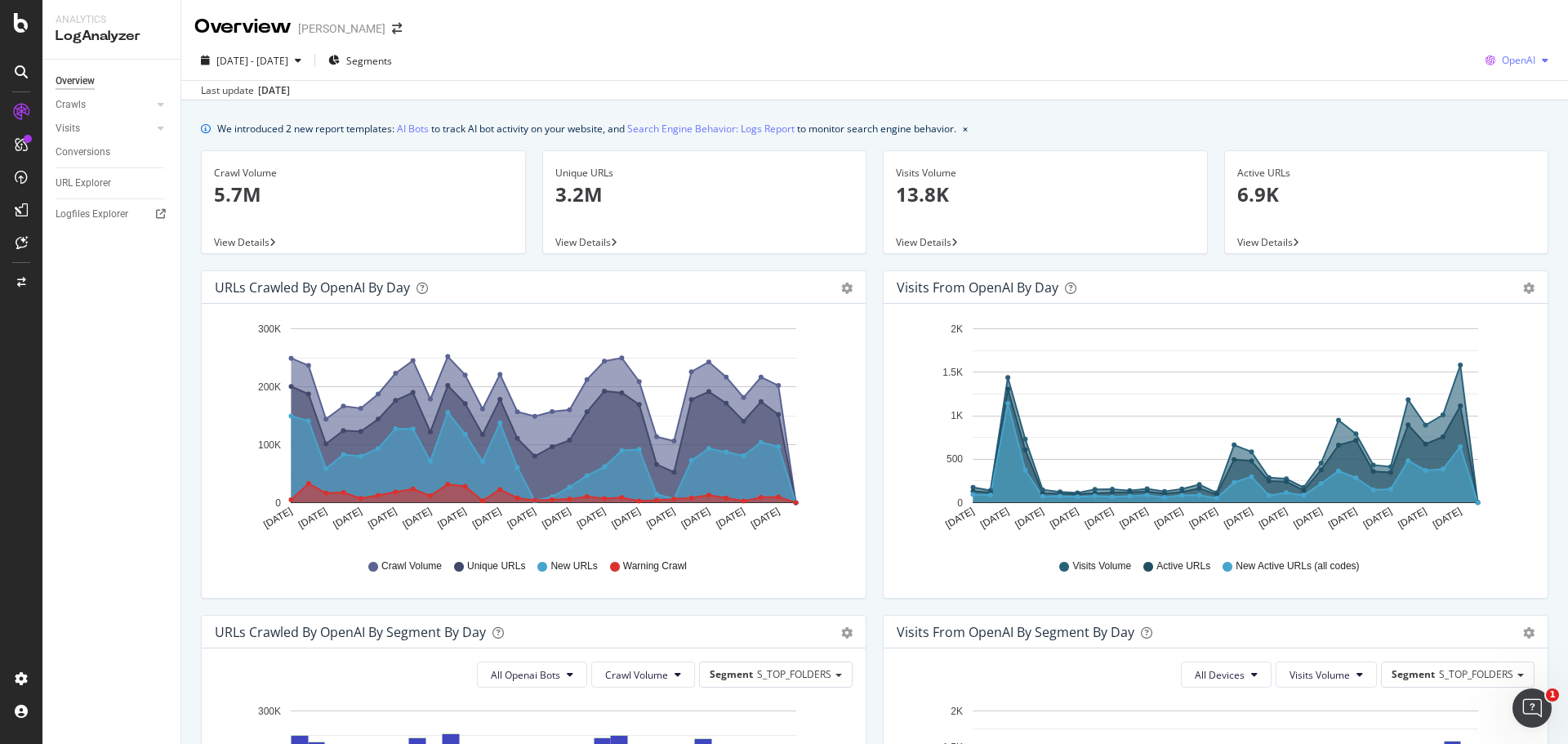
click at [1494, 69] on div "OpenAI" at bounding box center [1517, 60] width 76 height 25
click at [1515, 177] on span "Other AI Bots" at bounding box center [1518, 184] width 61 height 15
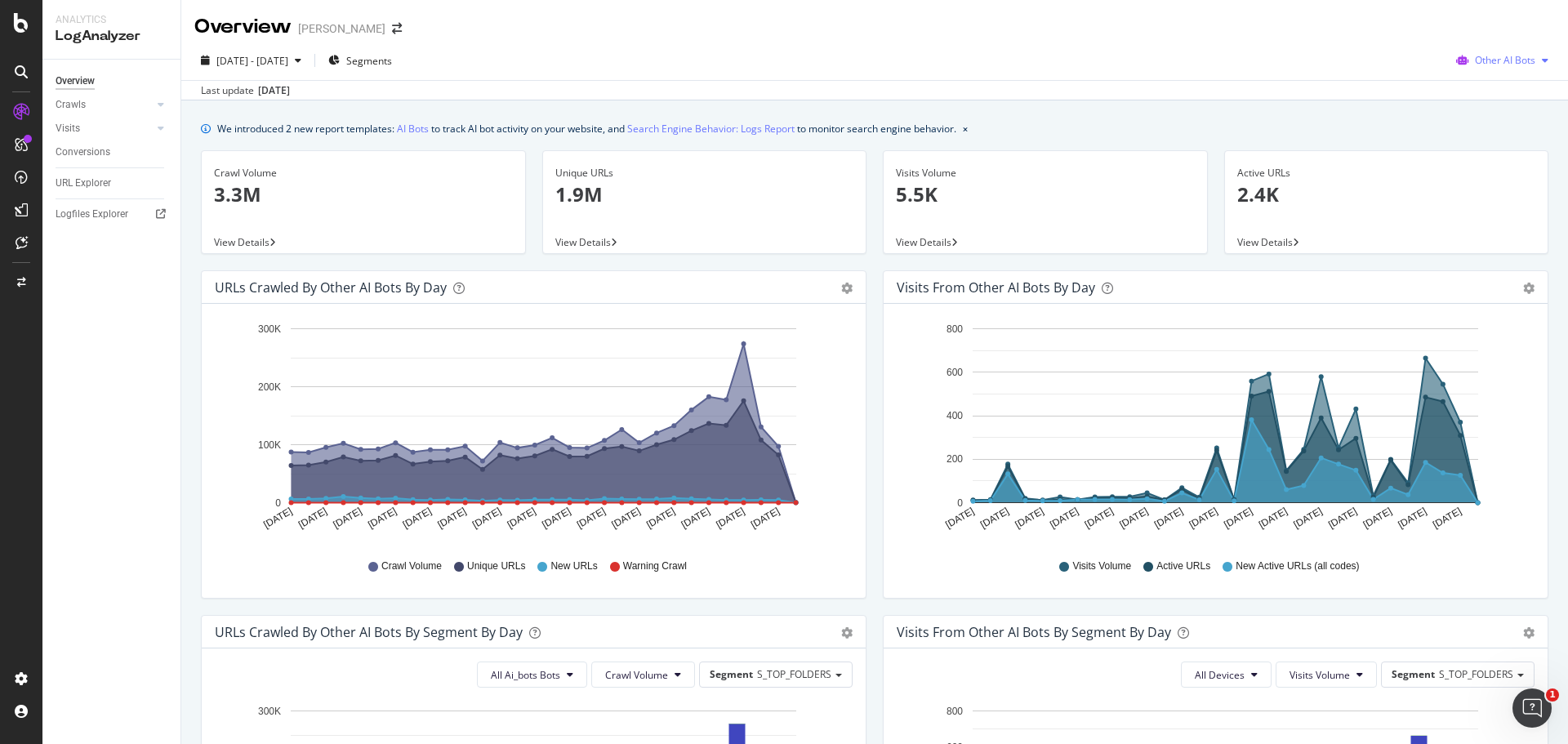
click at [1480, 61] on span "Other AI Bots" at bounding box center [1505, 60] width 61 height 14
click at [1478, 147] on span "OpenAI" at bounding box center [1509, 153] width 64 height 15
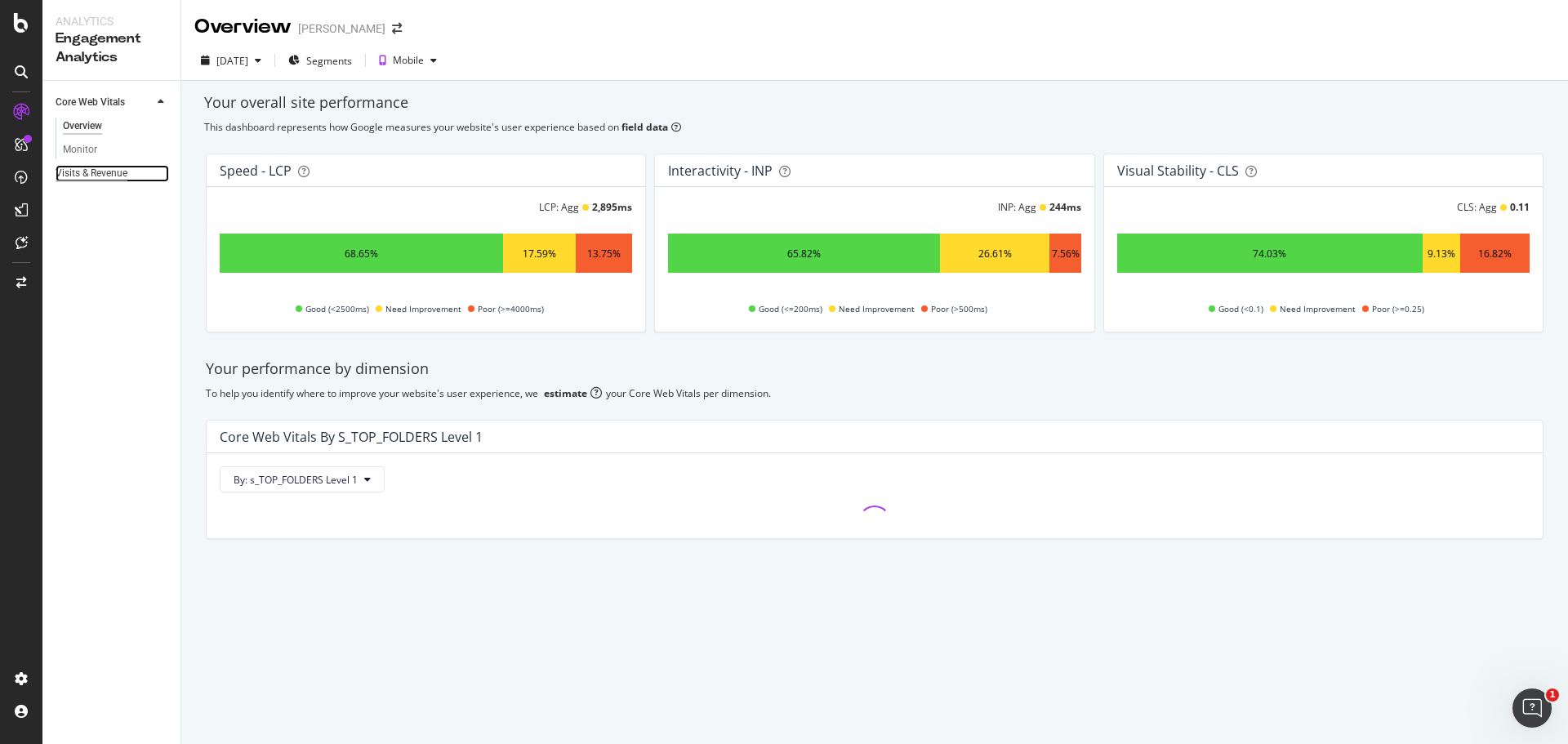
click at [94, 168] on div "Visits & Revenue" at bounding box center [91, 173] width 72 height 17
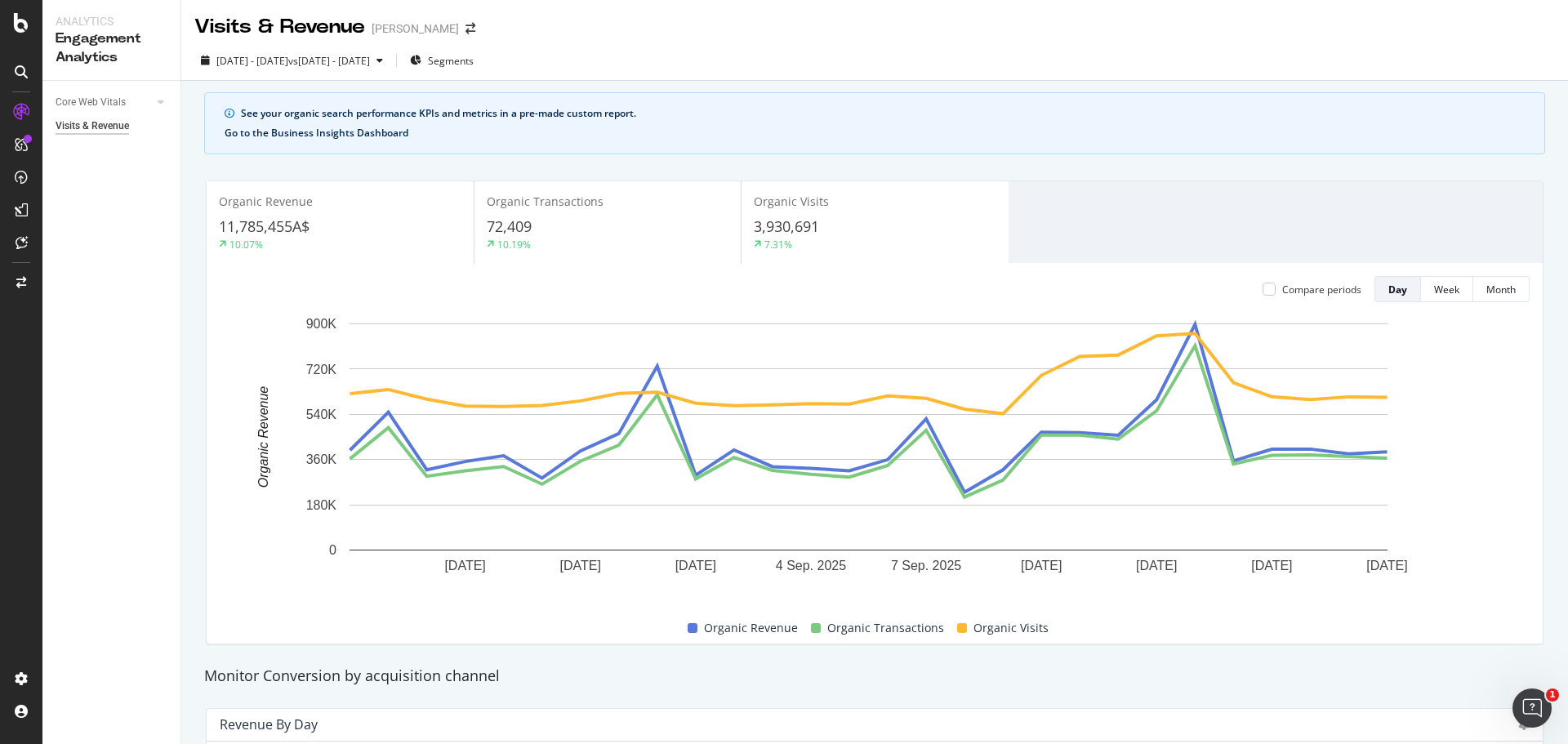
click at [289, 132] on button "Go to the Business Insights Dashboard" at bounding box center [316, 134] width 184 height 12
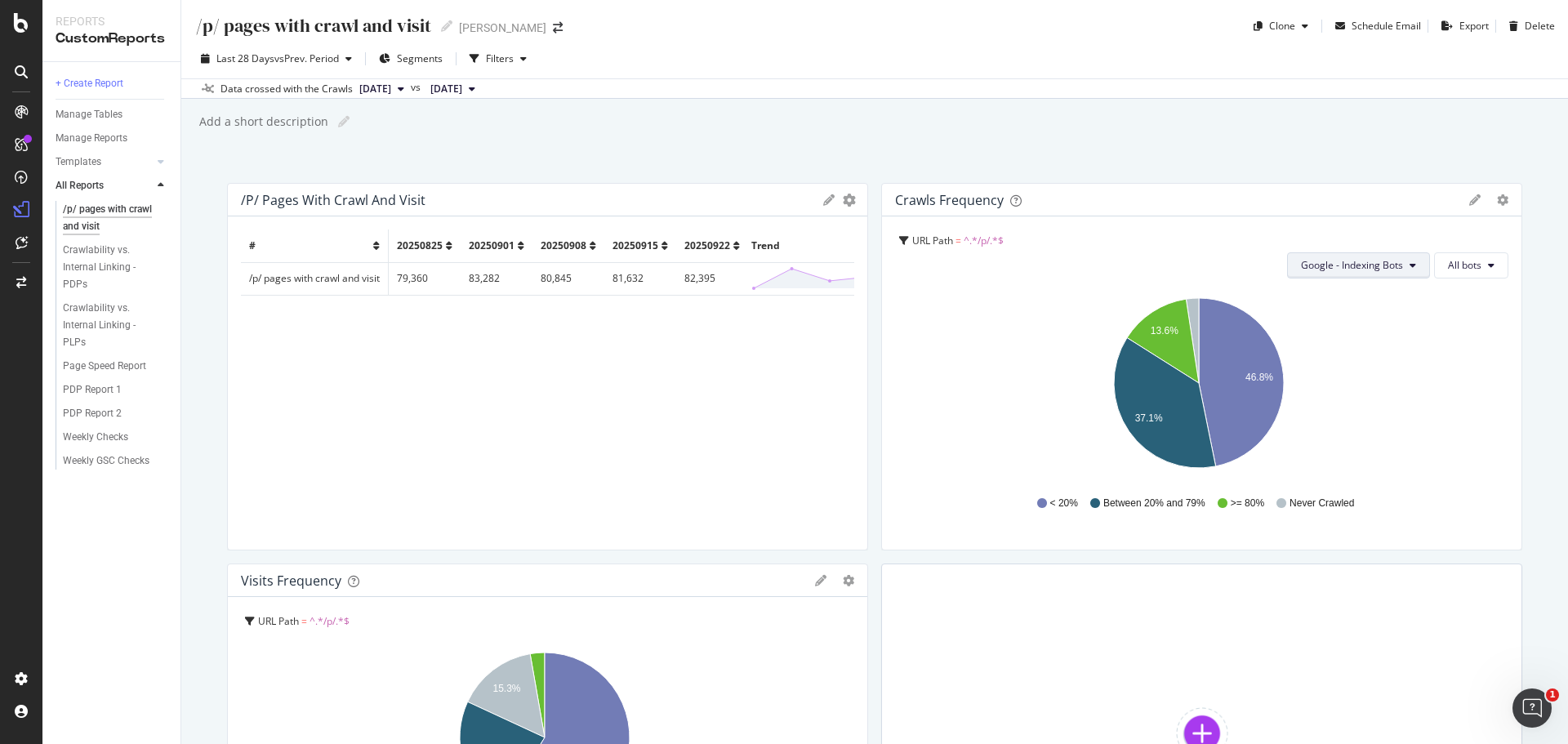
click at [1353, 260] on span "Google - Indexing Bots" at bounding box center [1352, 265] width 102 height 14
click at [1296, 119] on div "Add a short description Add a short description" at bounding box center [882, 121] width 1371 height 25
click at [80, 154] on div "Overview" at bounding box center [84, 150] width 46 height 17
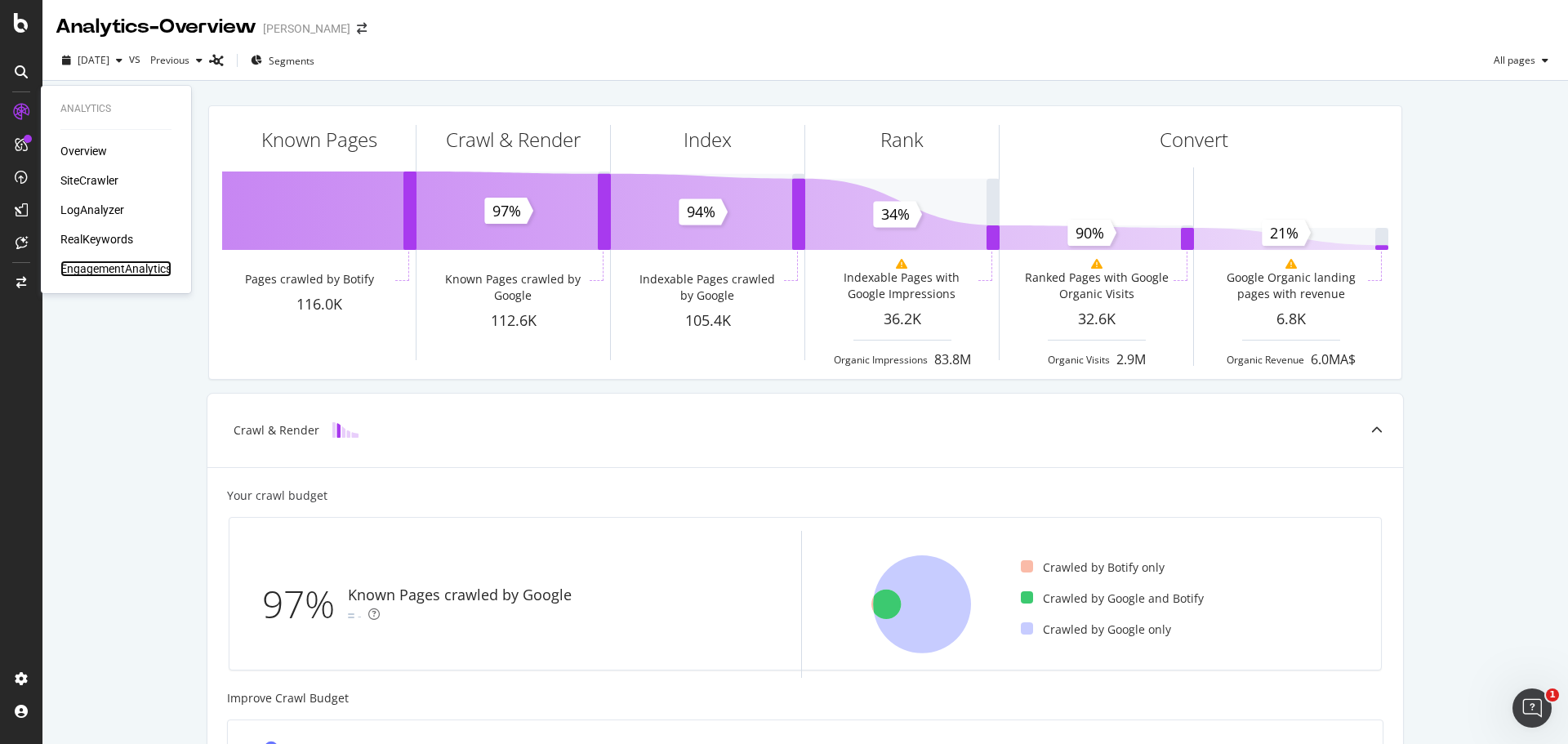
click at [114, 272] on div "EngagementAnalytics" at bounding box center [116, 268] width 111 height 17
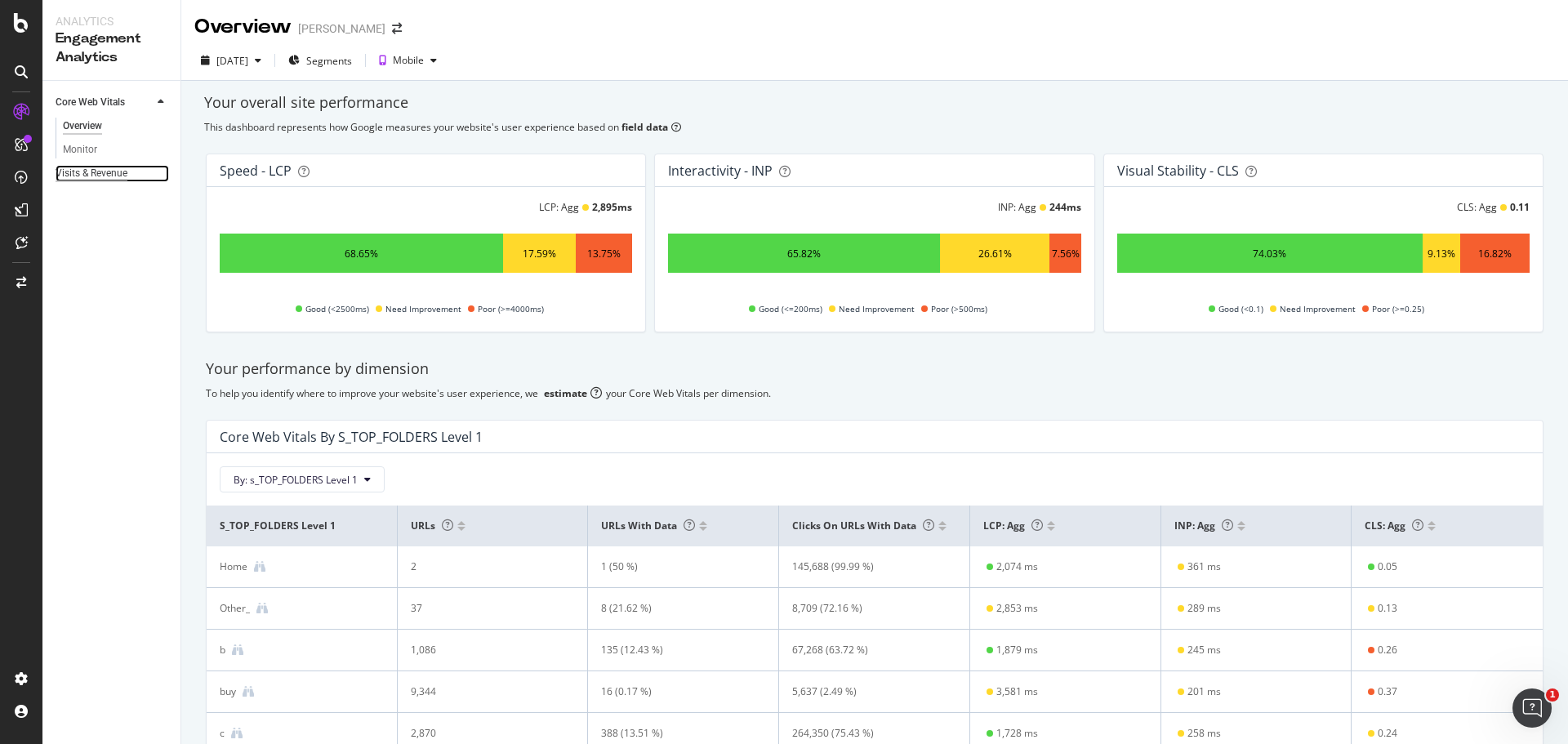
click at [97, 165] on div "Visits & Revenue" at bounding box center [91, 173] width 72 height 17
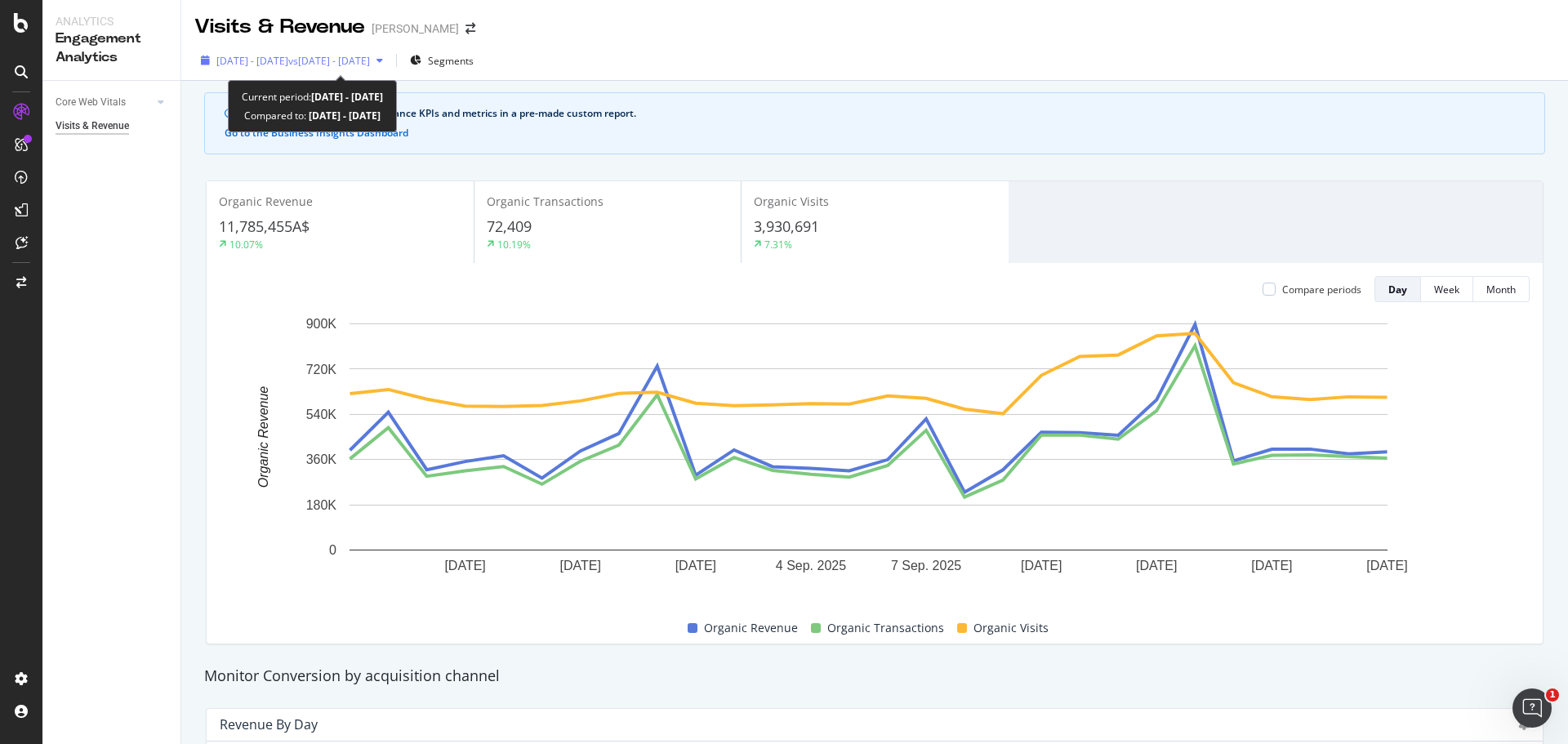
click at [370, 67] on span "vs 2025 Jul. 26th - Aug. 22nd" at bounding box center [328, 61] width 82 height 14
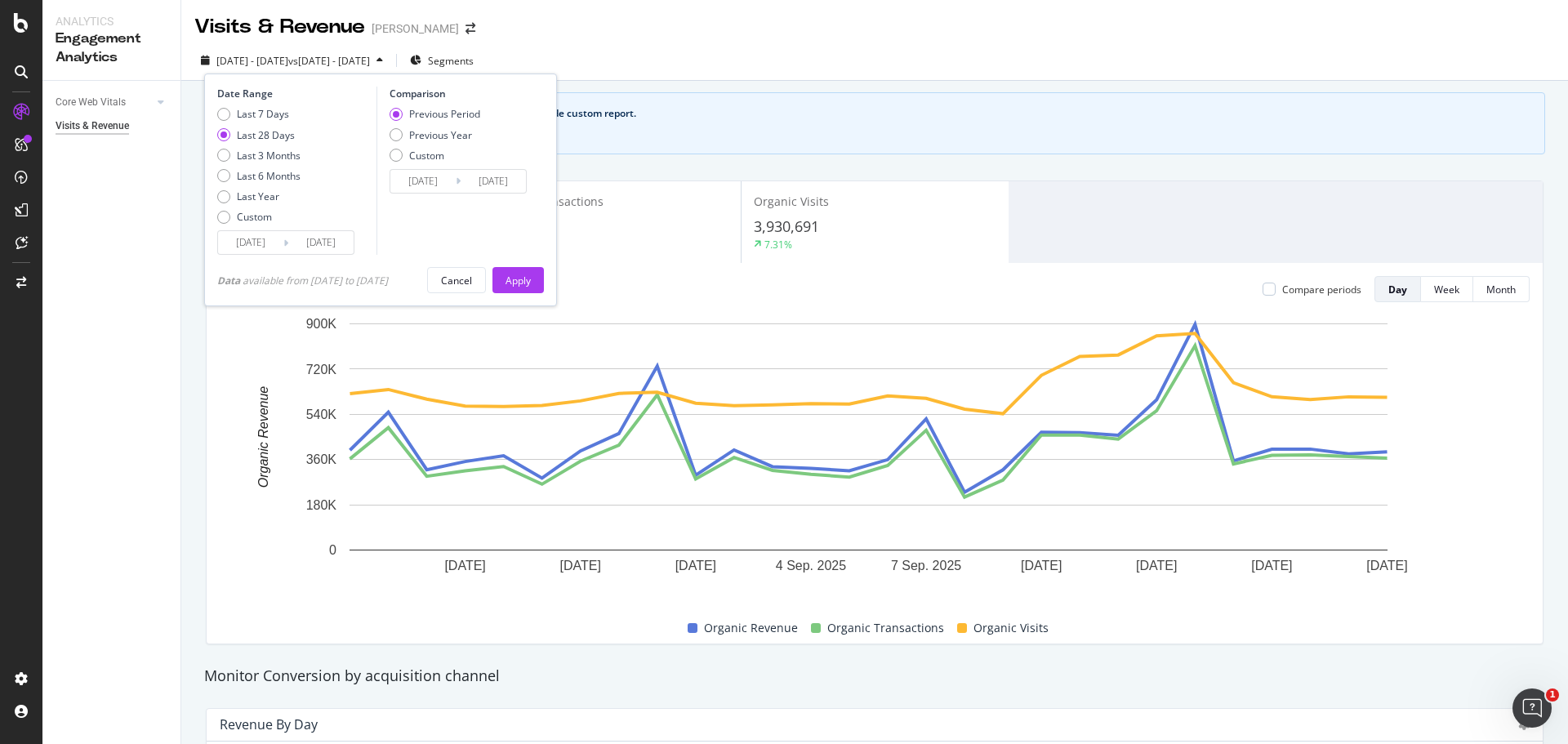
click at [670, 104] on div "See your organic search performance KPIs and metrics in a pre-made custom repor…" at bounding box center [874, 123] width 1341 height 62
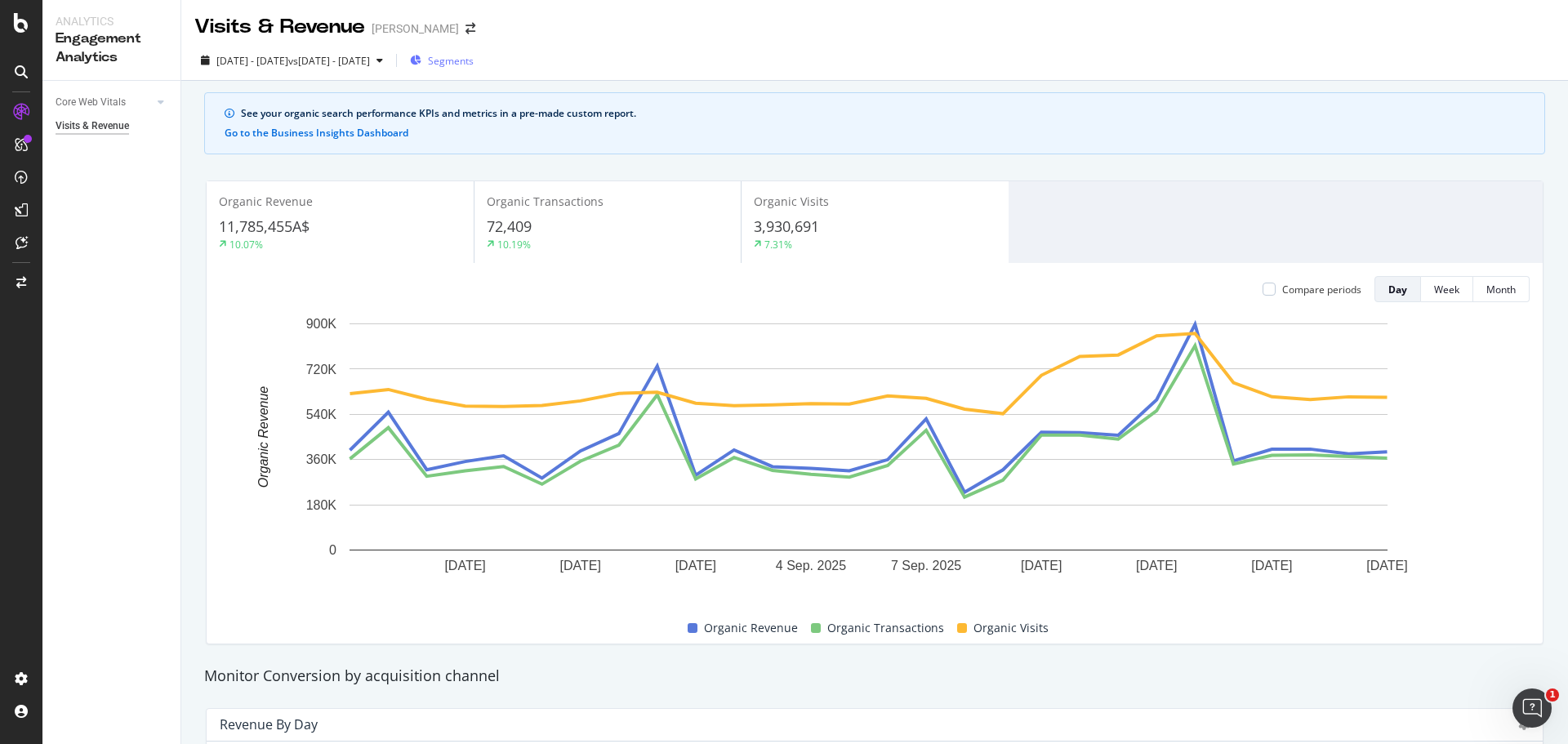
click at [474, 62] on span "Segments" at bounding box center [451, 61] width 46 height 14
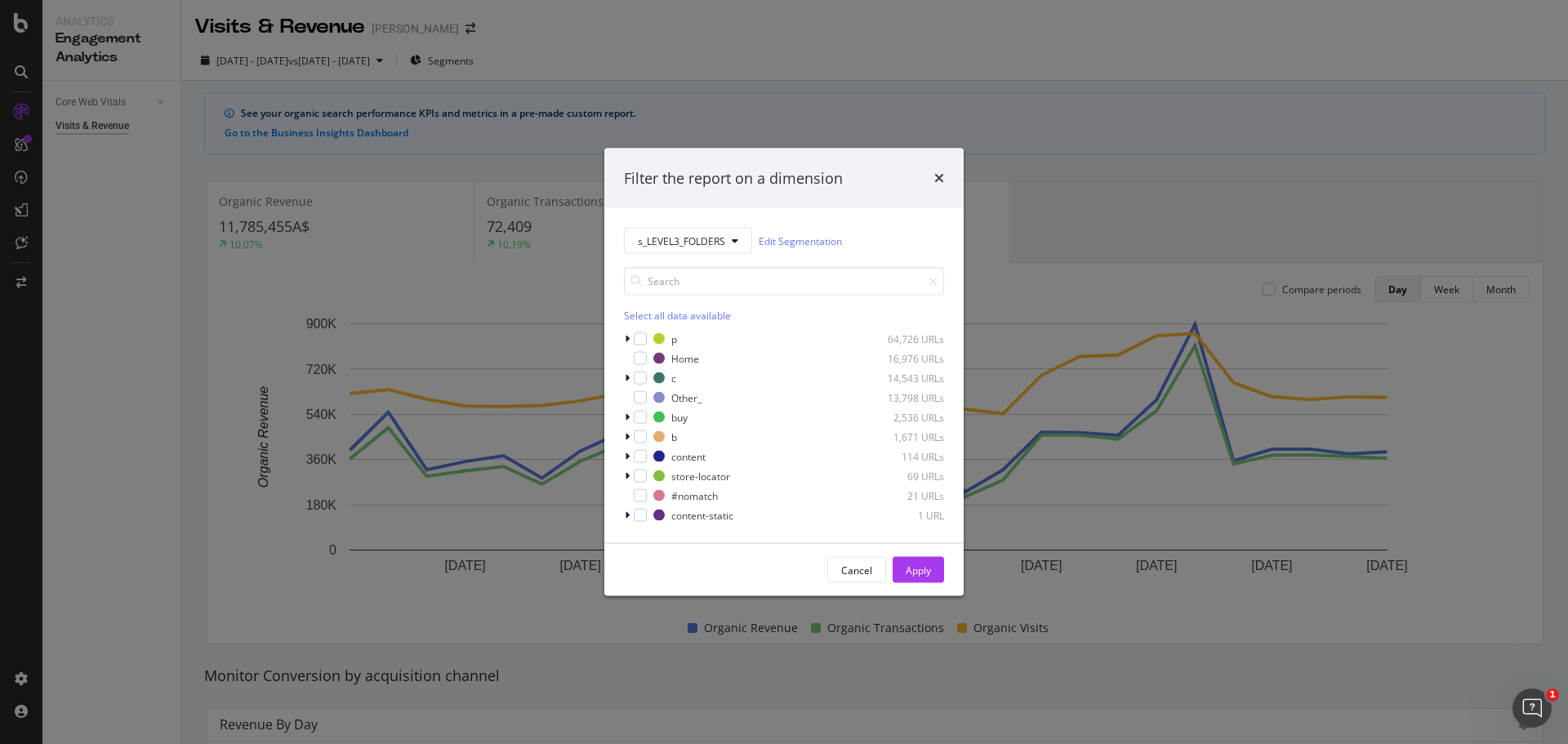
click at [987, 250] on div "Filter the report on a dimension s_LEVEL3_FOLDERS Edit Segmentation Select all …" at bounding box center [784, 372] width 1568 height 744
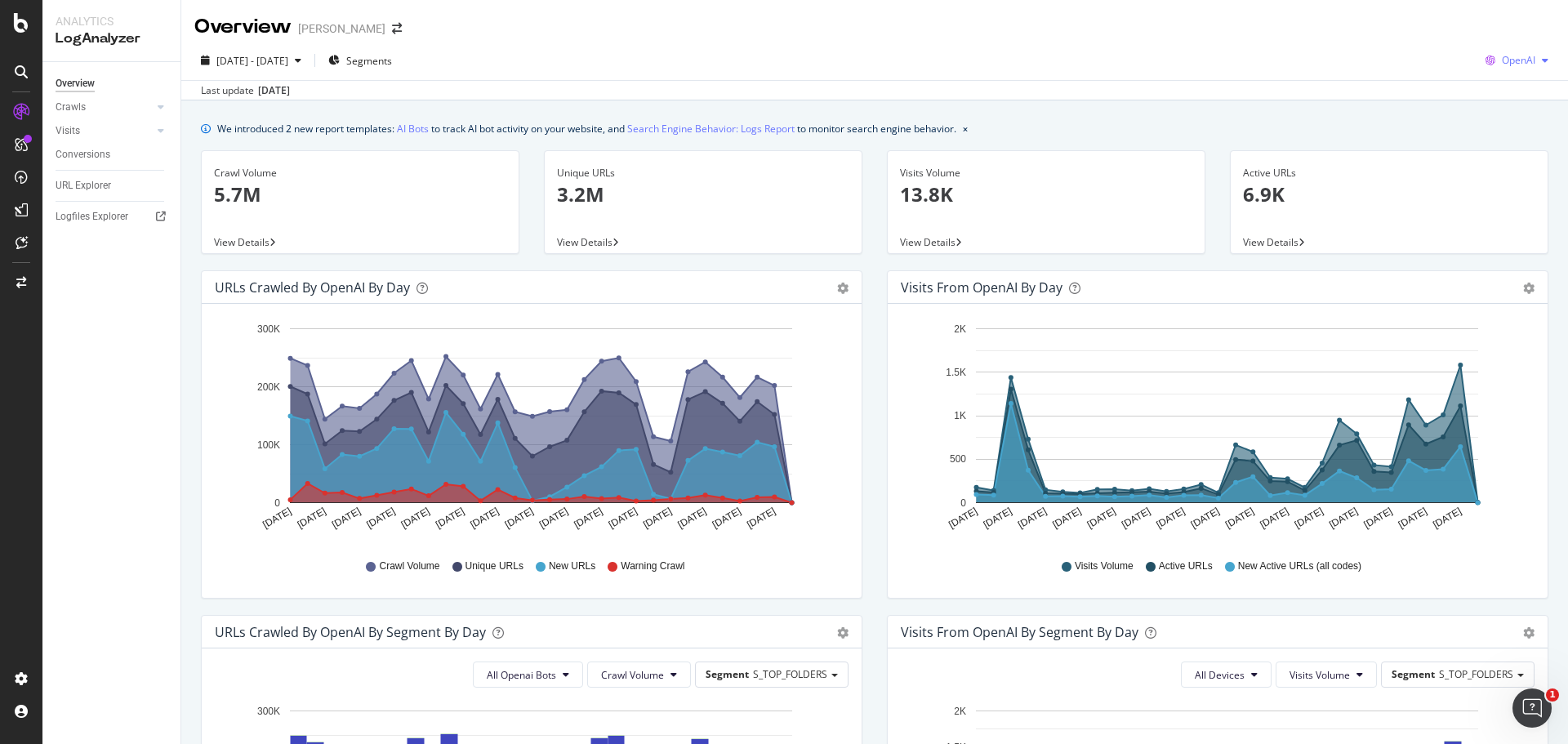
click at [1508, 59] on span "OpenAI" at bounding box center [1519, 60] width 33 height 14
click at [1254, 57] on div "2025 Aug. 23rd - Sep. 21st Segments OpenAI" at bounding box center [875, 63] width 1387 height 32
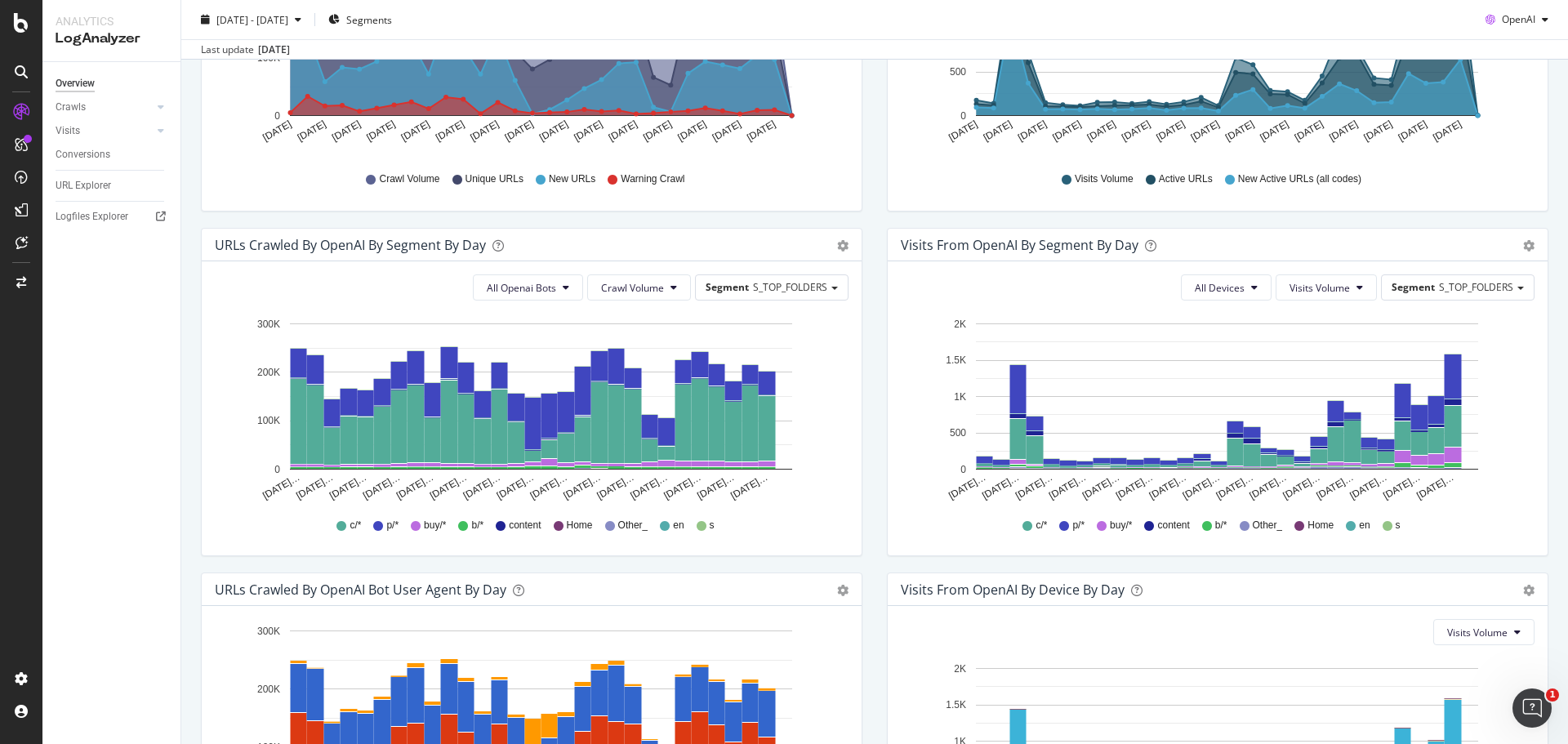
scroll to position [372, 0]
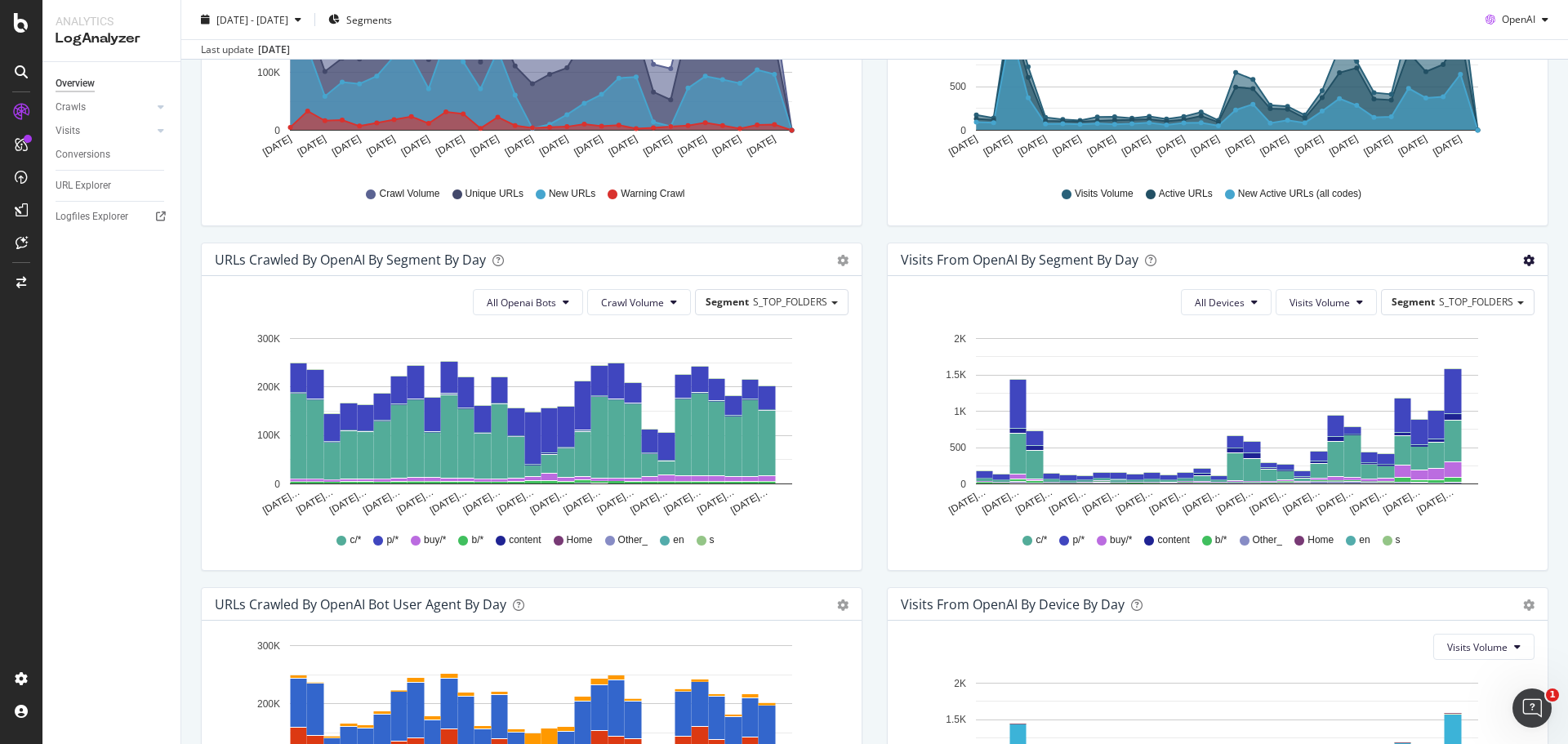
click at [1524, 258] on icon "gear" at bounding box center [1530, 260] width 12 height 12
drag, startPoint x: 937, startPoint y: 377, endPoint x: 1039, endPoint y: 384, distance: 102.2
click at [937, 377] on icon "Aug 23… Aug 25… Aug 27… Aug 29… Aug 31… Sep 02… Sep 04… Sep 06… Sep 08… Sep 10……" at bounding box center [1214, 423] width 628 height 190
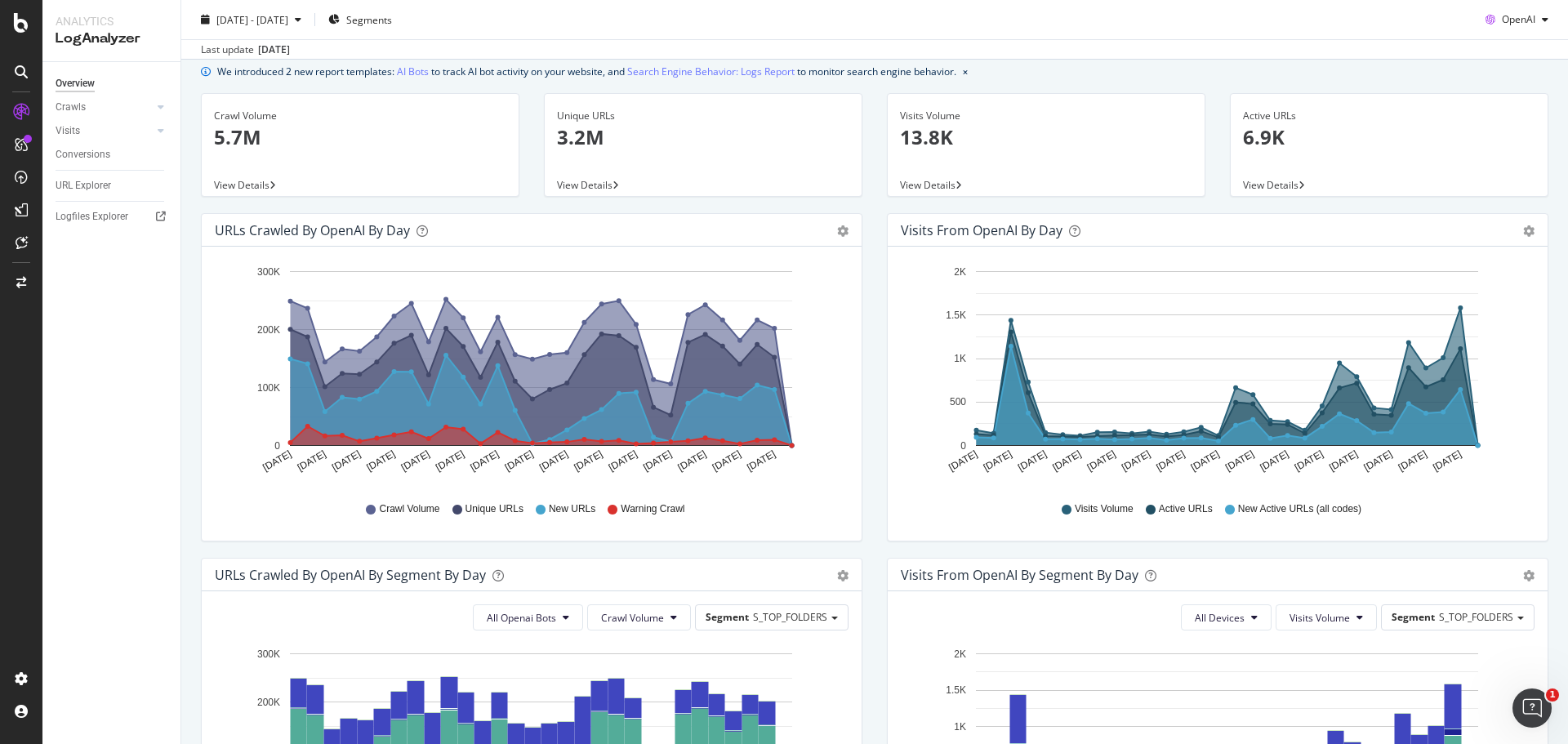
scroll to position [46, 0]
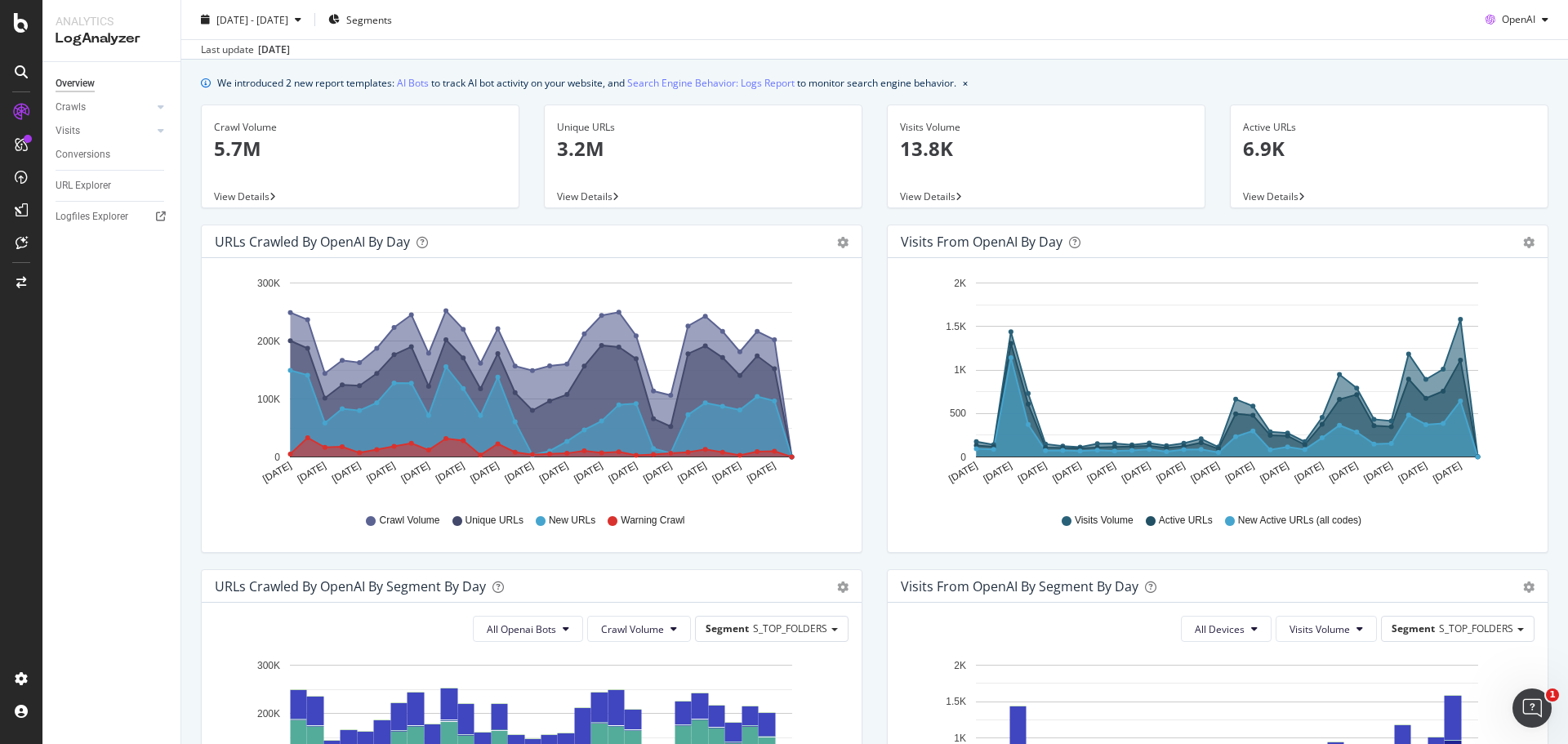
click at [1524, 234] on div "Area Table" at bounding box center [1530, 242] width 12 height 17
click at [1524, 245] on icon "gear" at bounding box center [1530, 243] width 12 height 12
click at [1496, 403] on icon "Aug 23 2025 Aug 25 2025 Aug 27 2025 Aug 29 2025 Aug 31 2025 Sep 02 2025 Sep 04 …" at bounding box center [1214, 384] width 628 height 227
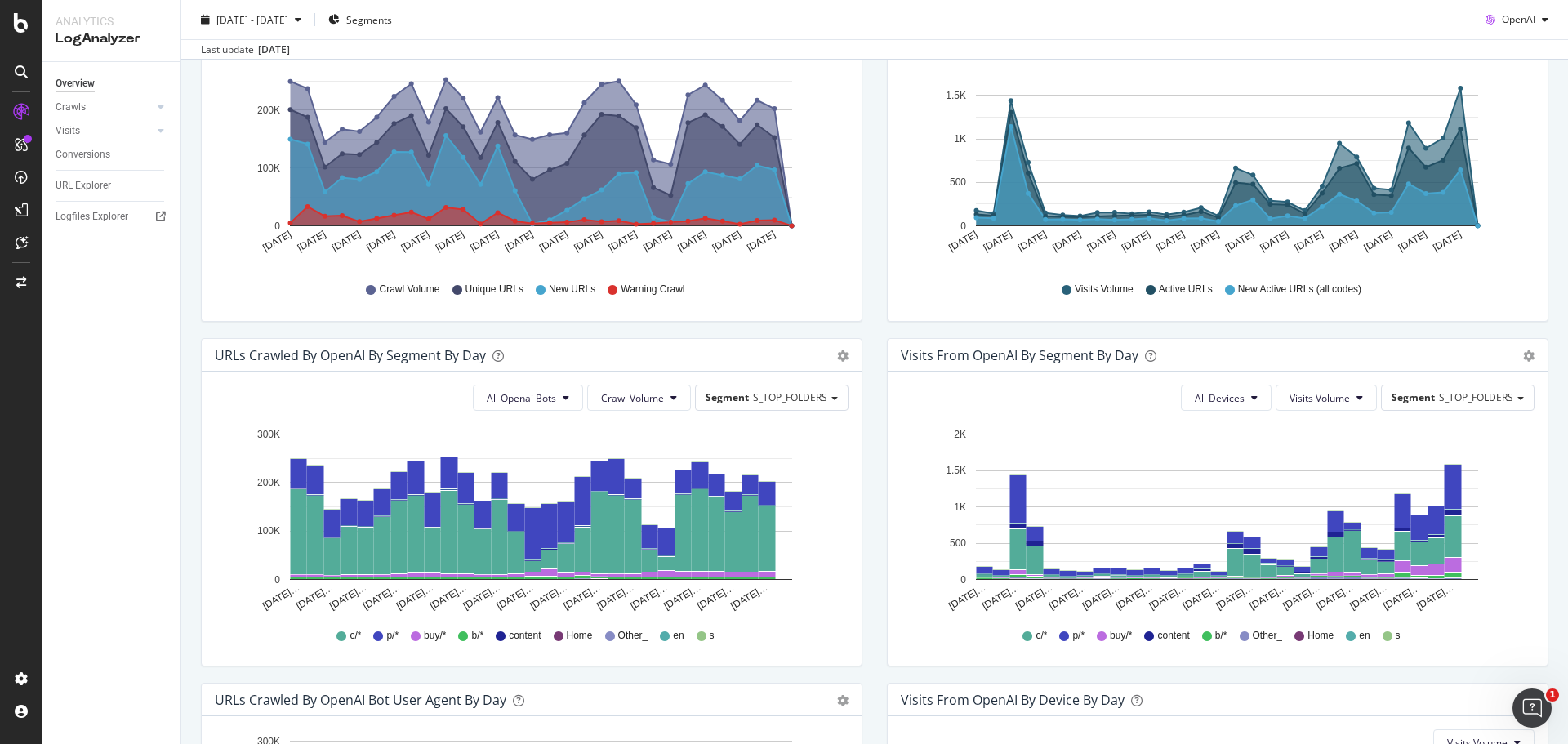
scroll to position [291, 0]
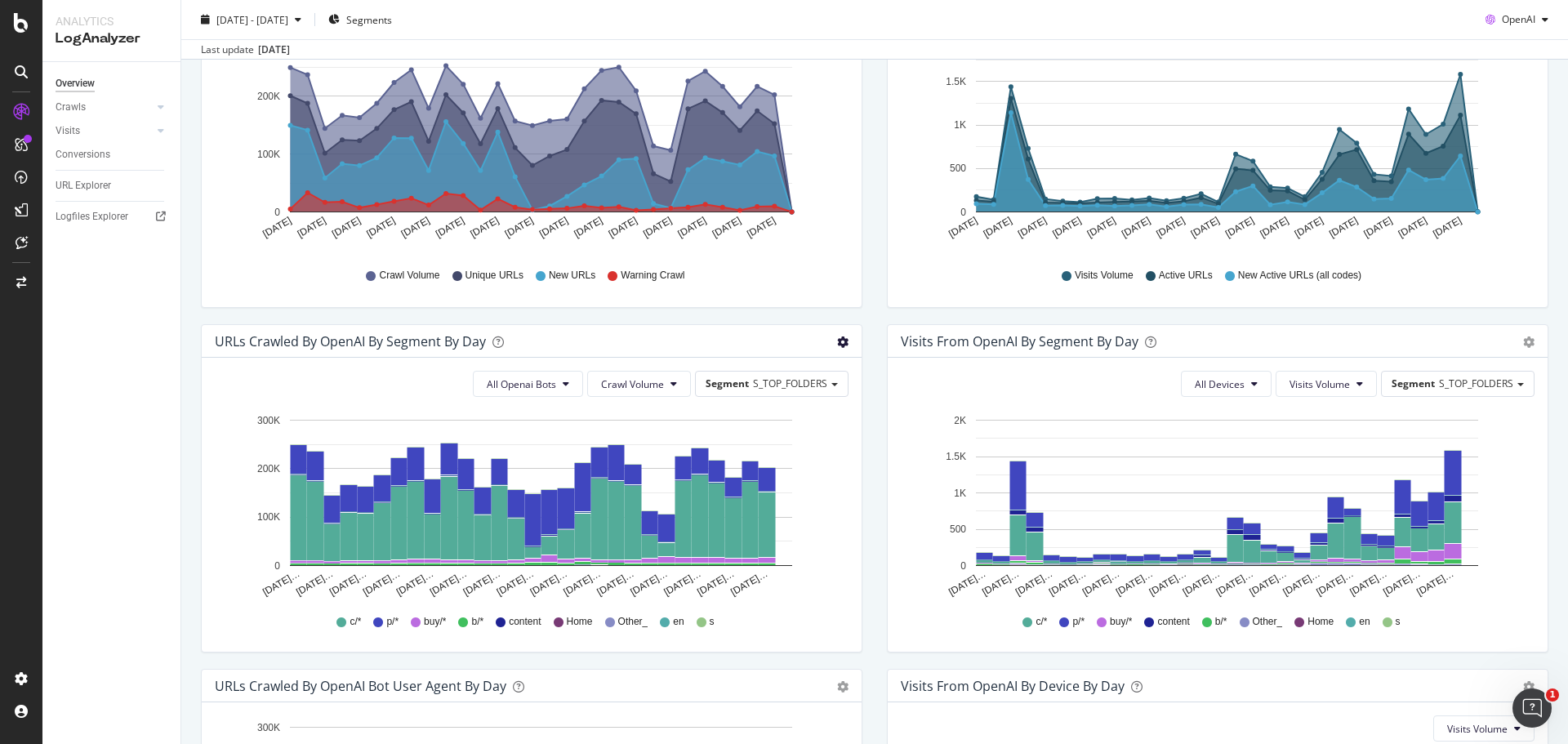
click at [837, 342] on icon "gear" at bounding box center [843, 343] width 12 height 12
click at [774, 412] on span "Table" at bounding box center [787, 408] width 144 height 25
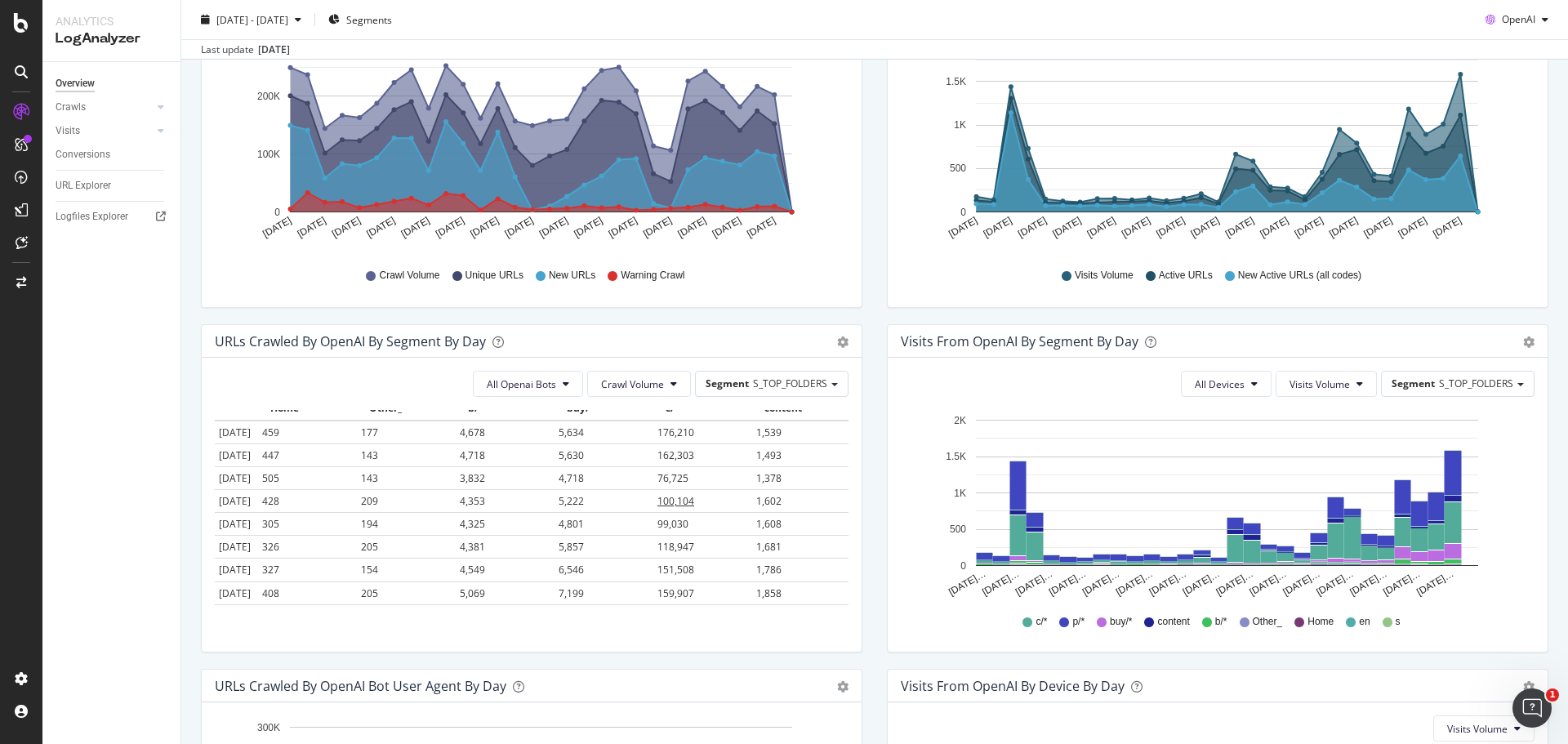
scroll to position [0, 0]
click at [813, 375] on div "Segment S_TOP_FOLDERS" at bounding box center [771, 383] width 152 height 24
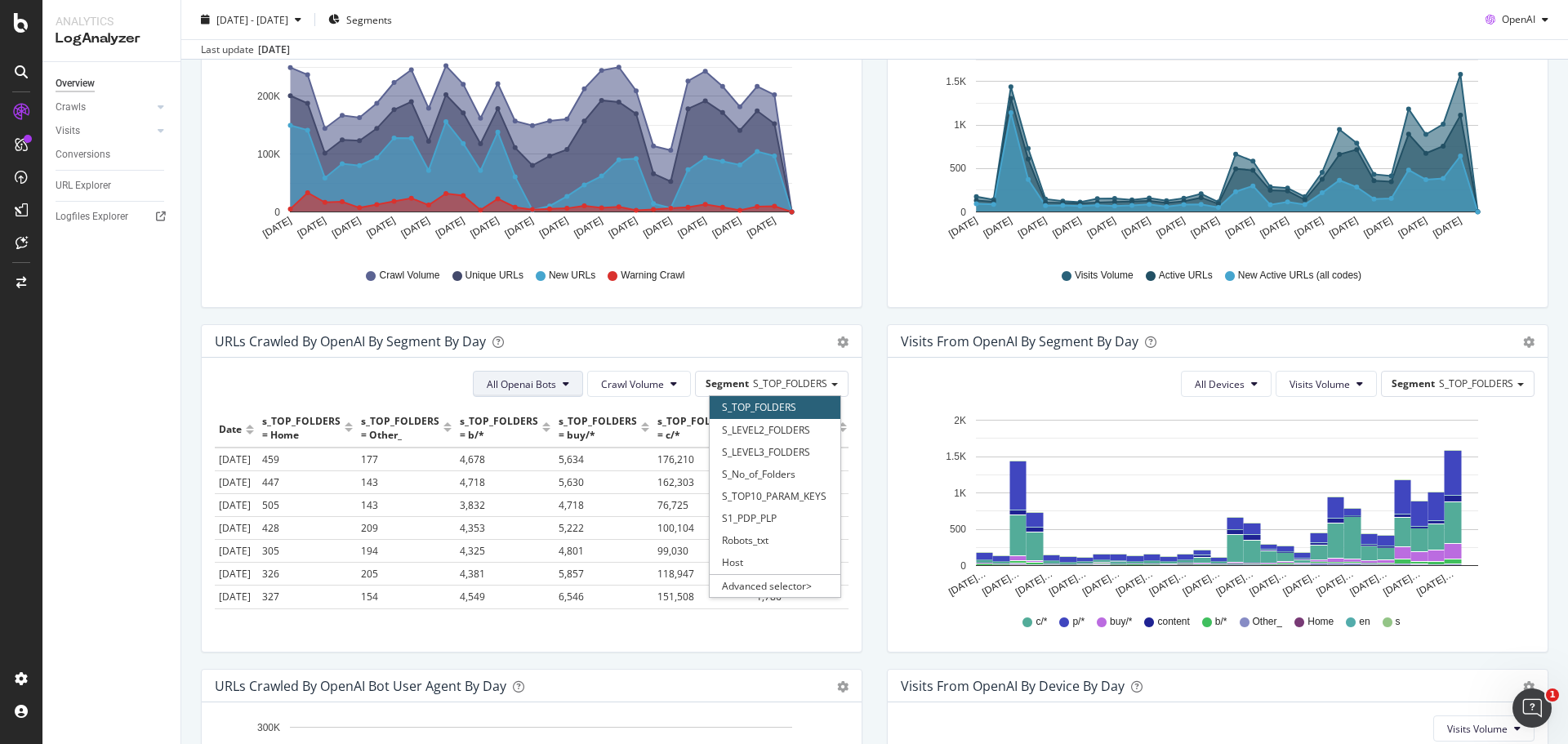
click at [524, 378] on span "All Openai Bots" at bounding box center [522, 384] width 70 height 14
click at [823, 347] on div "Timeline (by Value) Table" at bounding box center [835, 341] width 28 height 17
click at [826, 346] on div "Timeline (by Value) Table" at bounding box center [835, 341] width 28 height 17
click at [837, 346] on icon "gear" at bounding box center [843, 343] width 12 height 12
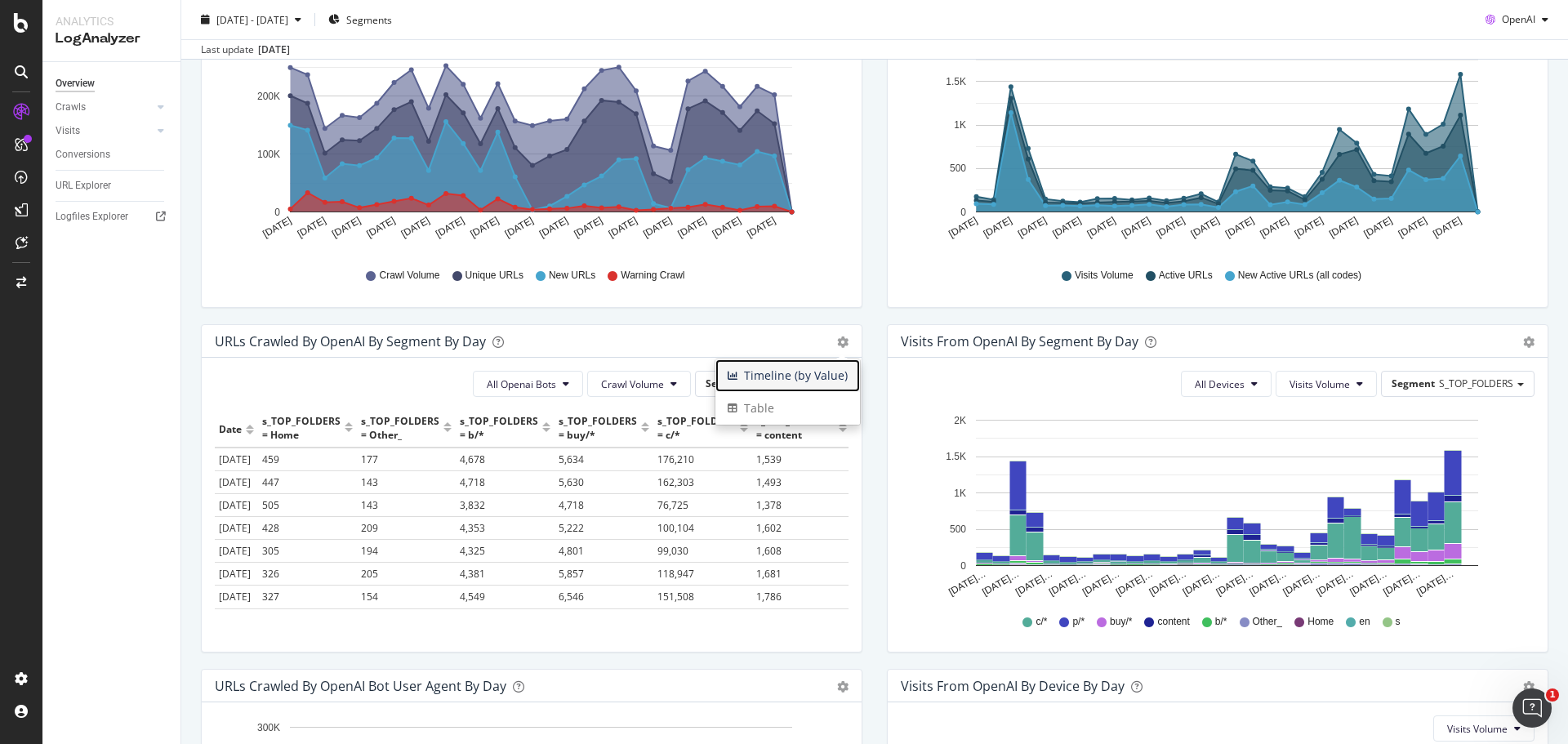
click at [749, 385] on span "Timeline (by Value)" at bounding box center [787, 375] width 144 height 25
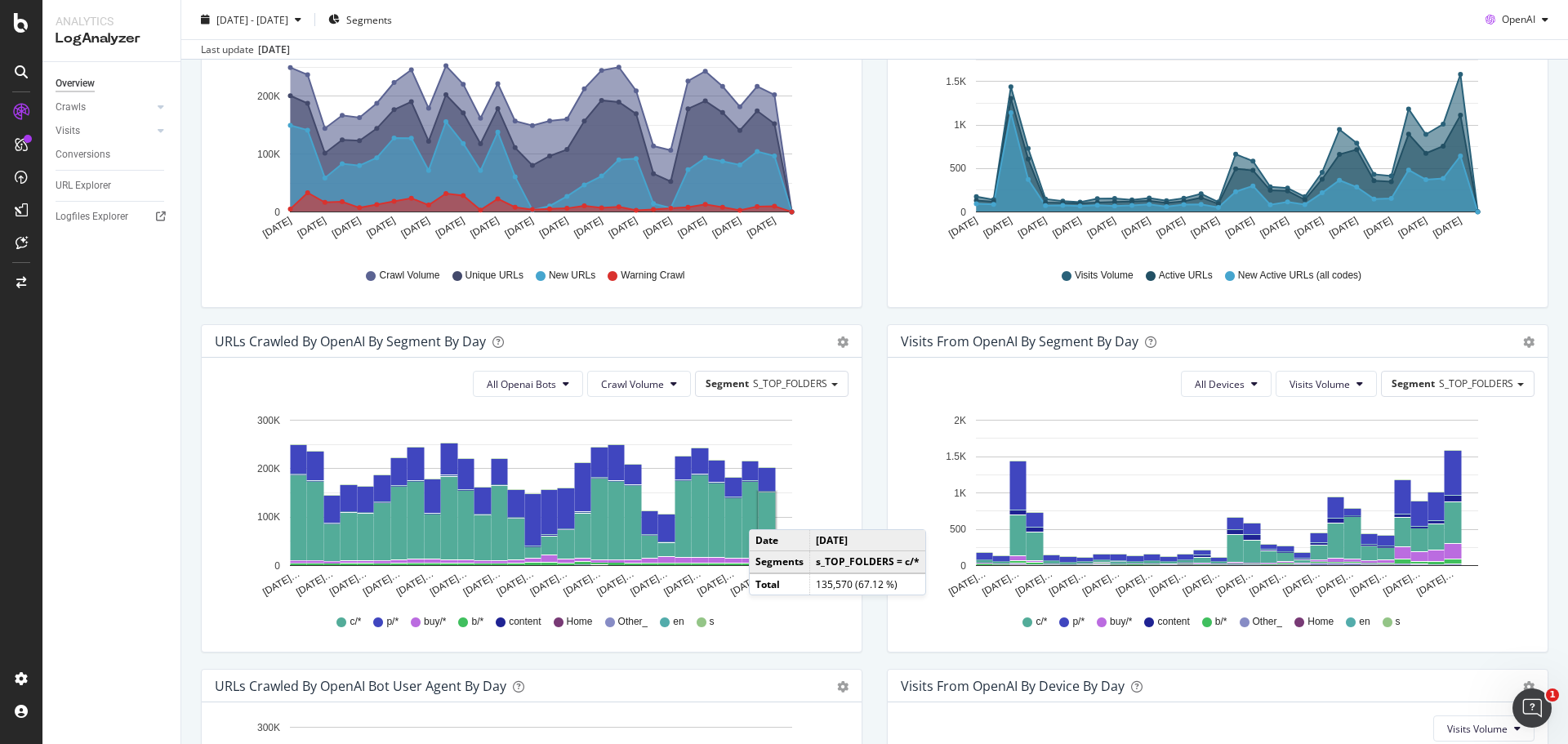
click at [765, 513] on rect "A chart." at bounding box center [766, 525] width 17 height 65
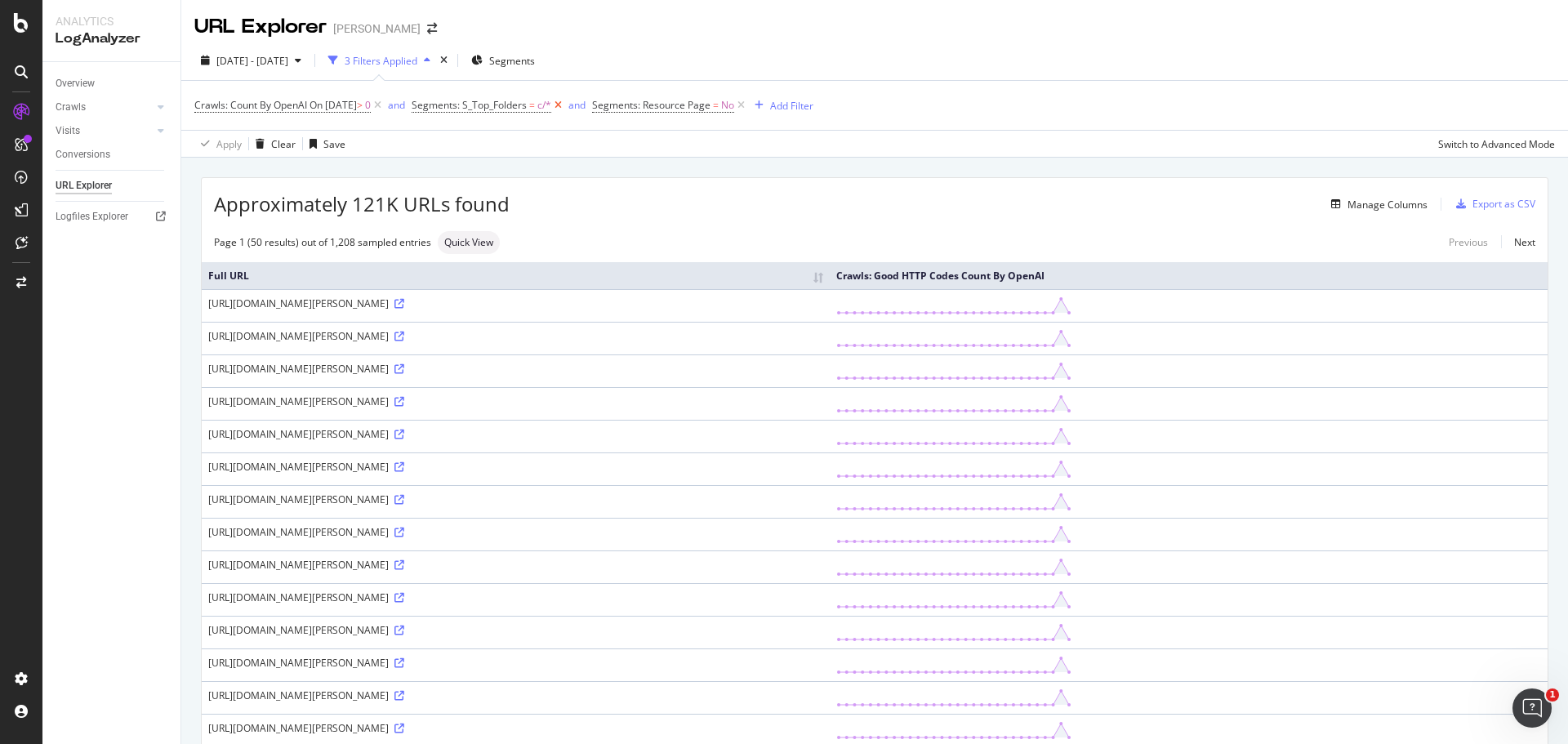
click at [565, 104] on icon at bounding box center [558, 105] width 14 height 17
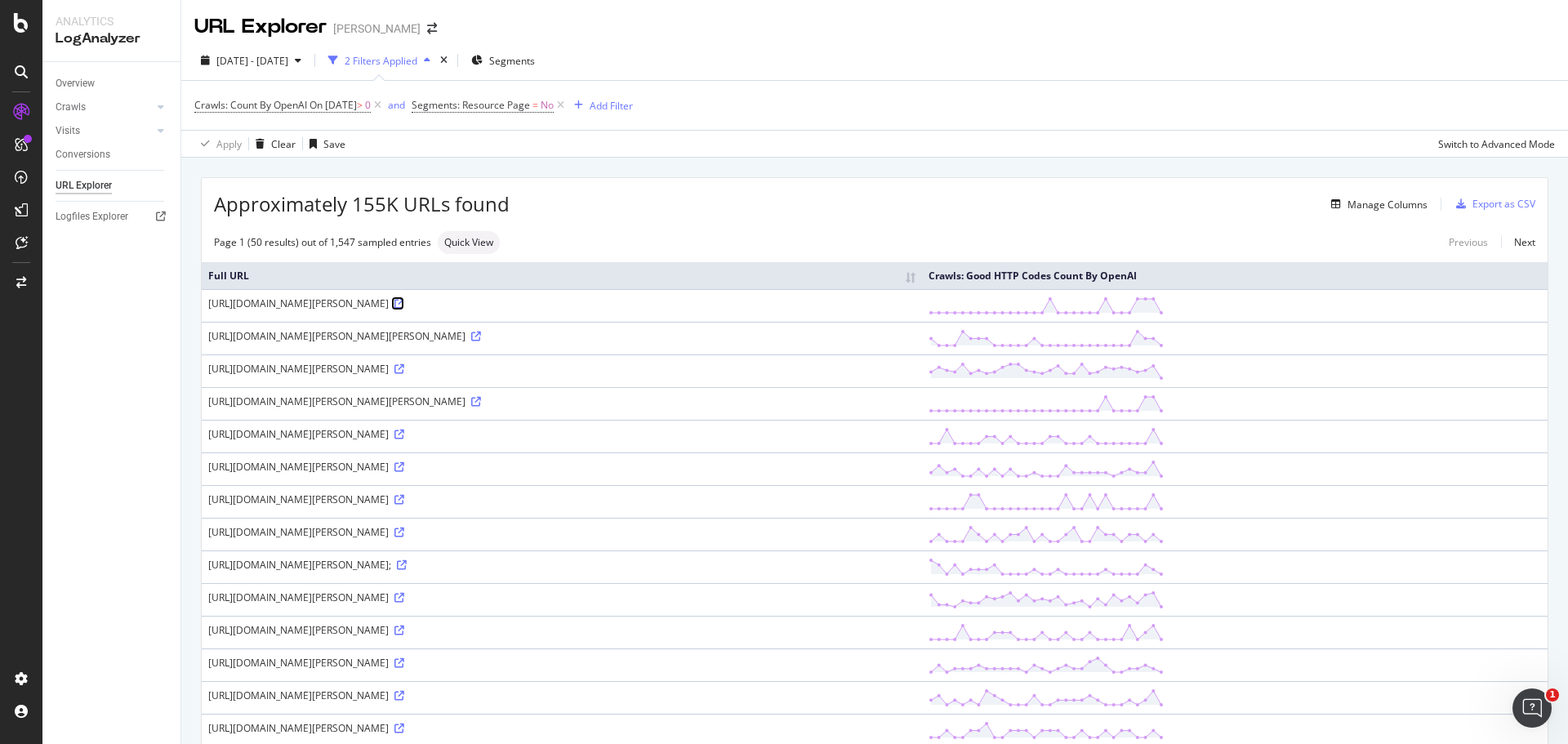
click at [395, 302] on icon at bounding box center [400, 304] width 10 height 10
click at [1481, 197] on div "Export as CSV" at bounding box center [1492, 203] width 85 height 25
click at [1198, 183] on div "Approximately 155K URLs found Manage Columns Export as CSV" at bounding box center [874, 198] width 1346 height 40
click at [1495, 208] on div "Export as CSV" at bounding box center [1504, 203] width 63 height 14
click at [1071, 240] on div "Page 1 (50 results) out of 1,547 sampled entries Quick View Previous Next" at bounding box center [874, 242] width 1346 height 23
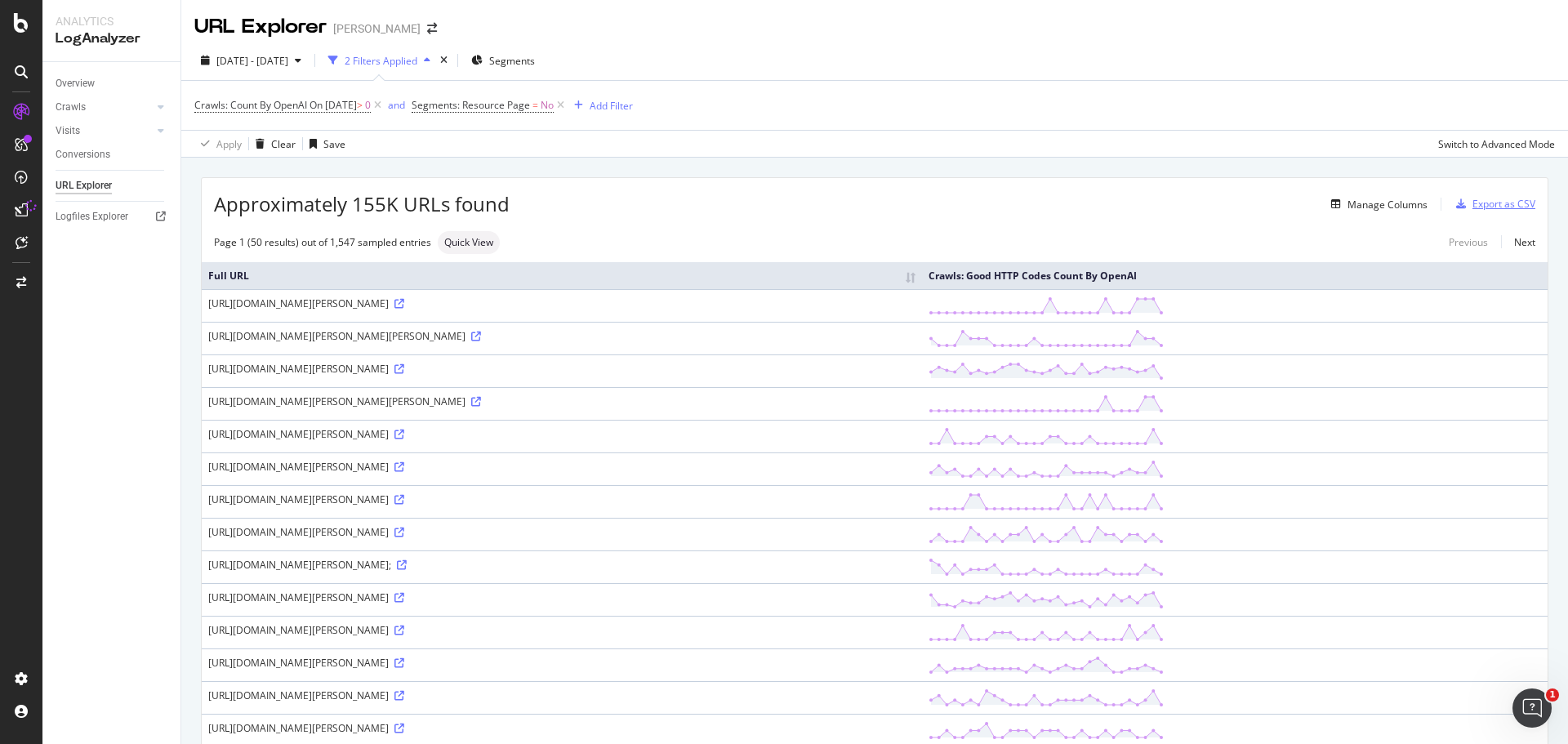
click at [1514, 208] on div "Export as CSV" at bounding box center [1504, 203] width 63 height 14
click at [1365, 134] on div "Apply Clear Save Switch to Advanced Mode" at bounding box center [875, 143] width 1387 height 27
click at [1473, 200] on div "Export as CSV" at bounding box center [1504, 203] width 63 height 14
click at [1374, 201] on div "Manage Columns" at bounding box center [1387, 204] width 80 height 14
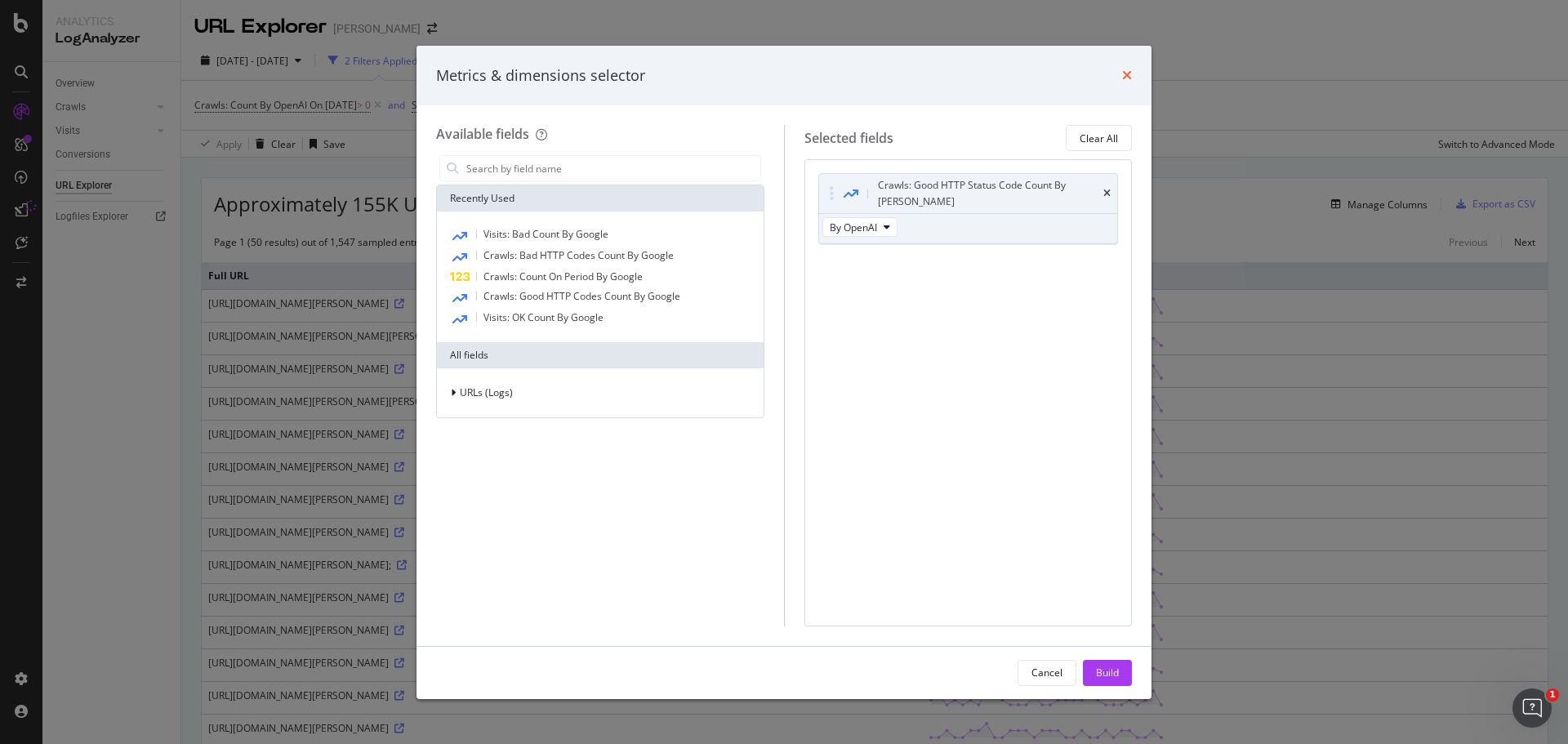
click at [1126, 79] on icon "times" at bounding box center [1127, 75] width 10 height 13
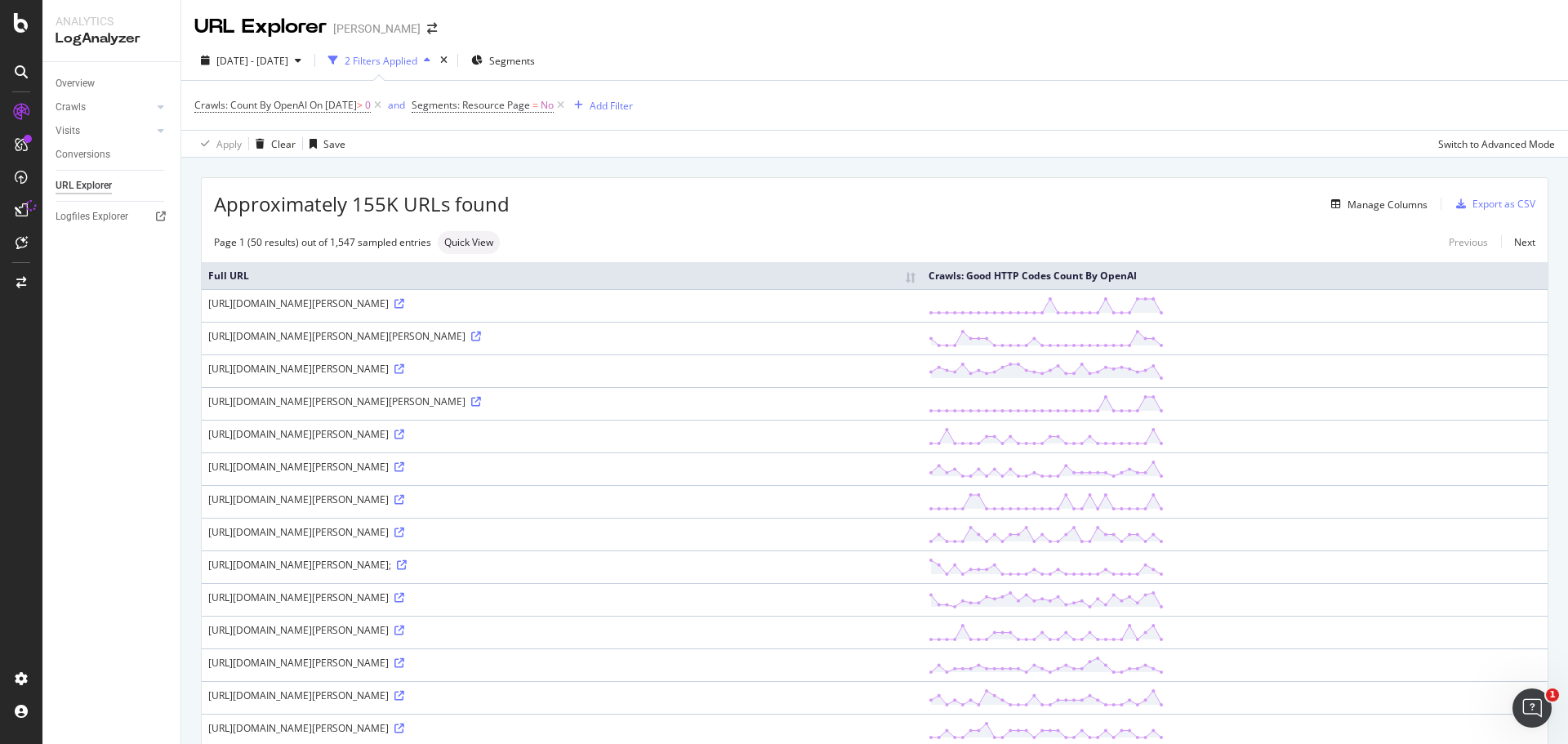
click at [1455, 202] on div "button" at bounding box center [1461, 204] width 23 height 10
click at [75, 272] on div "DataExports" at bounding box center [92, 278] width 64 height 17
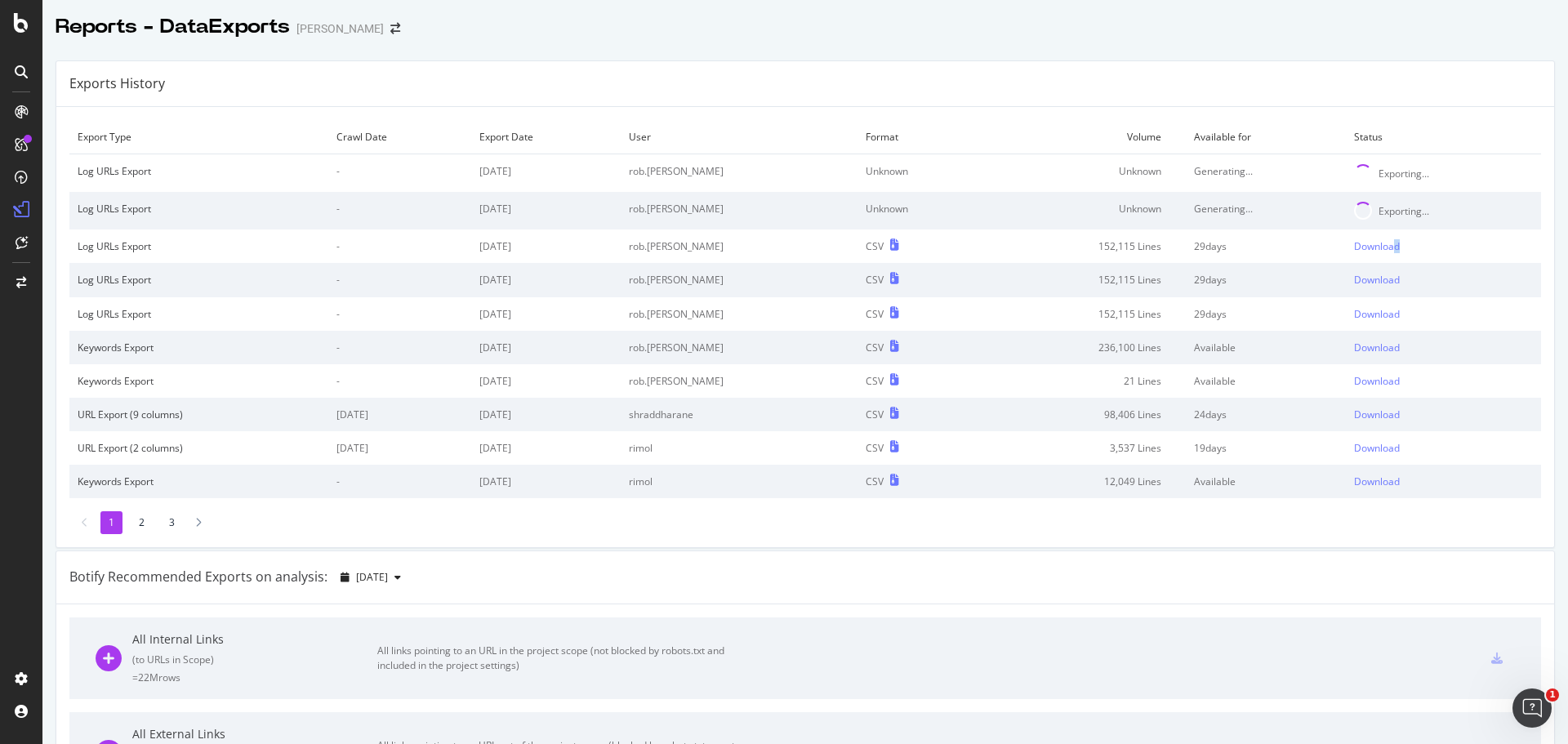
click at [1377, 255] on td "Download" at bounding box center [1443, 247] width 196 height 33
click at [1363, 244] on div "Download" at bounding box center [1376, 247] width 46 height 14
